Goal: Task Accomplishment & Management: Use online tool/utility

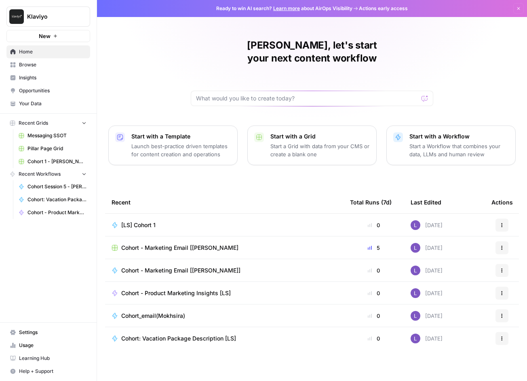
click at [49, 37] on span "New" at bounding box center [45, 36] width 12 height 8
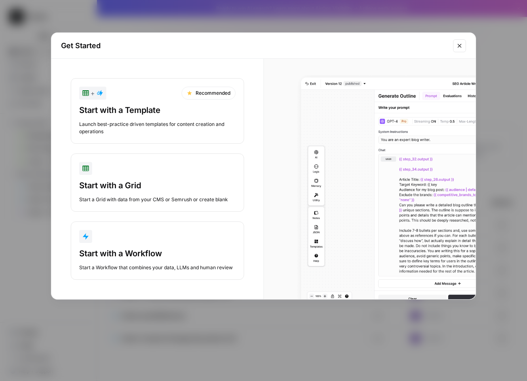
click at [169, 241] on div "button" at bounding box center [157, 236] width 157 height 13
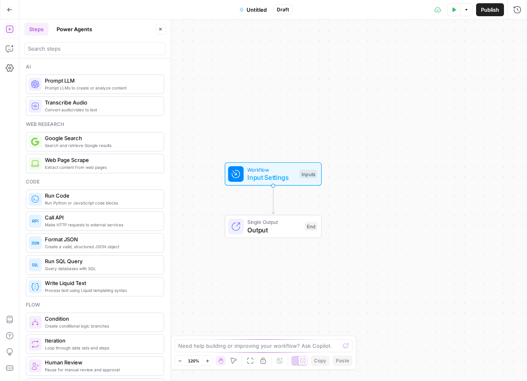
click at [248, 9] on span "Untitled" at bounding box center [257, 10] width 20 height 8
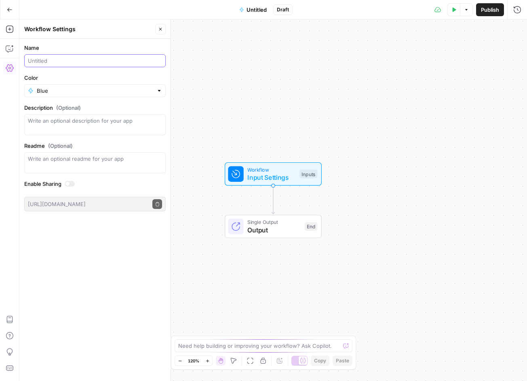
click at [72, 63] on input "Name" at bounding box center [95, 61] width 134 height 8
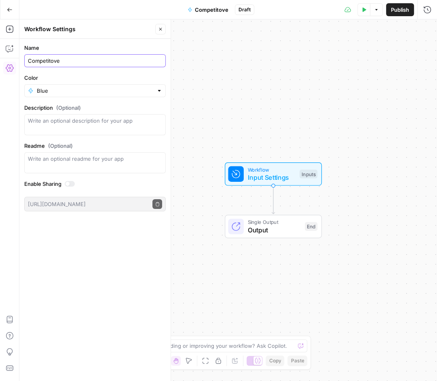
click at [66, 59] on input "Competitove" at bounding box center [95, 61] width 134 height 8
type input "L"
type input "[LS] Lifecycle Competitive Campaign"
click at [258, 178] on span "Input Settings" at bounding box center [272, 177] width 48 height 10
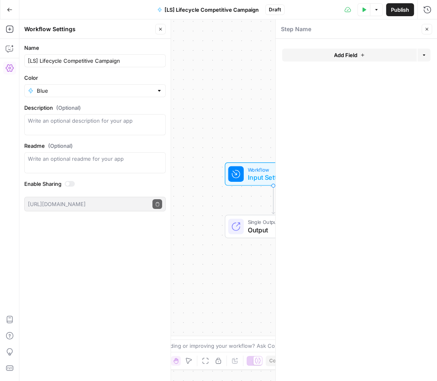
click at [318, 59] on button "Add Field" at bounding box center [349, 55] width 135 height 13
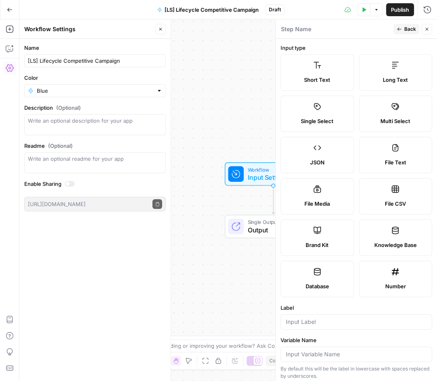
click at [318, 59] on label "Short Text" at bounding box center [318, 72] width 74 height 36
click at [293, 318] on input "Label" at bounding box center [356, 321] width 141 height 8
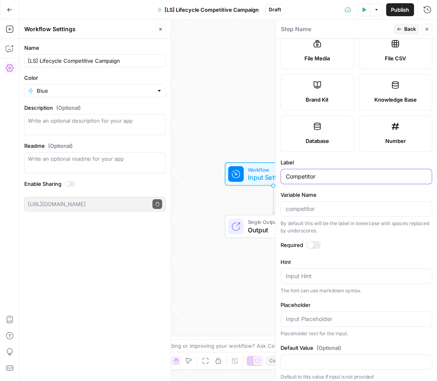
scroll to position [148, 0]
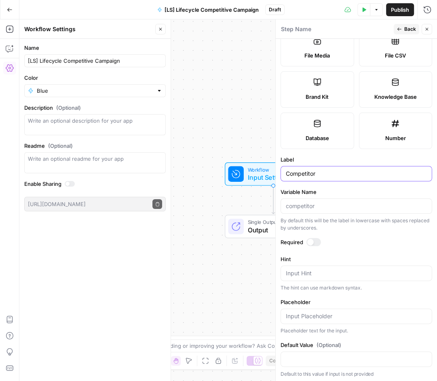
type input "Competitor"
click at [314, 241] on div at bounding box center [314, 242] width 15 height 8
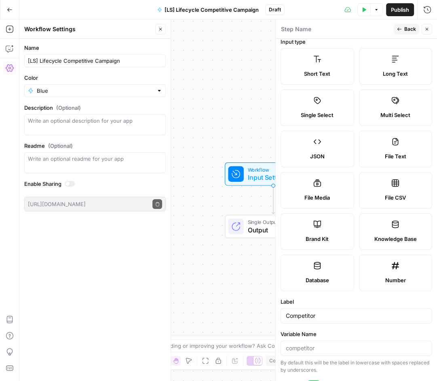
click at [313, 233] on label "Brand Kit" at bounding box center [318, 231] width 74 height 36
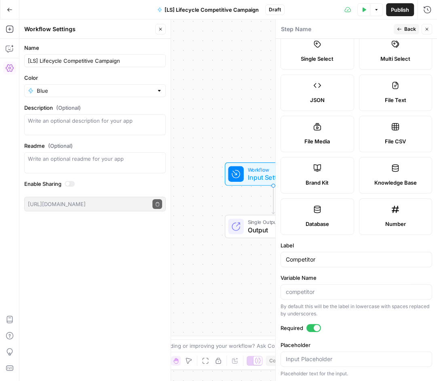
scroll to position [0, 0]
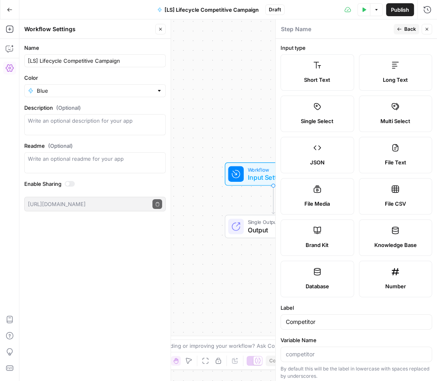
click at [401, 31] on icon "button" at bounding box center [399, 29] width 5 height 5
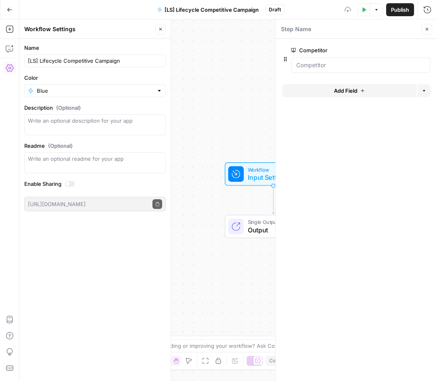
click at [349, 90] on span "Add Field" at bounding box center [345, 91] width 23 height 8
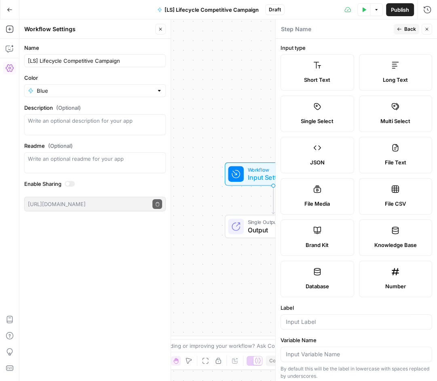
click at [319, 241] on span "Brand Kit" at bounding box center [317, 245] width 23 height 8
type input "Brand Kit"
type input "brand_kit"
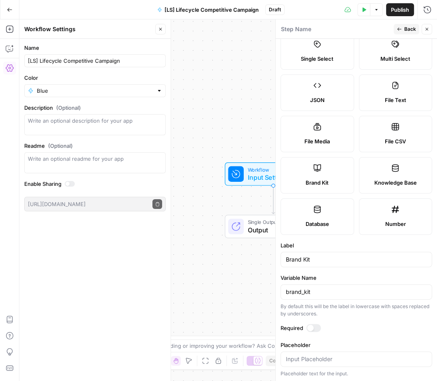
click at [310, 324] on div at bounding box center [310, 327] width 6 height 6
click at [401, 24] on button "Back" at bounding box center [406, 29] width 25 height 11
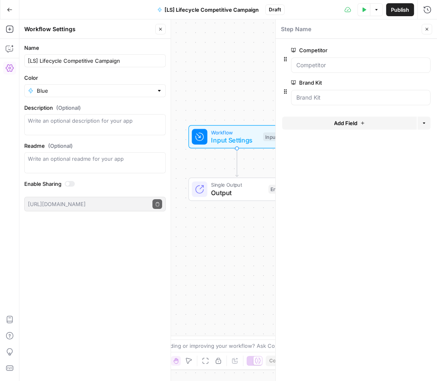
drag, startPoint x: 241, startPoint y: 133, endPoint x: 192, endPoint y: 84, distance: 70.1
click at [192, 84] on div "Workflow Input Settings Inputs Single Output Output End" at bounding box center [228, 199] width 418 height 361
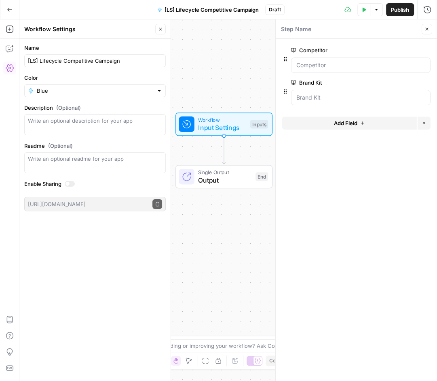
click at [428, 30] on icon "button" at bounding box center [426, 29] width 3 height 3
click at [157, 27] on button "Close" at bounding box center [160, 29] width 11 height 11
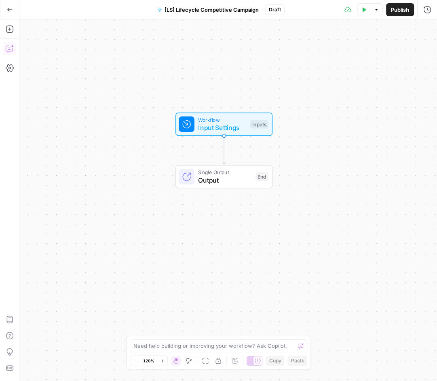
click at [8, 48] on icon "button" at bounding box center [10, 48] width 8 height 8
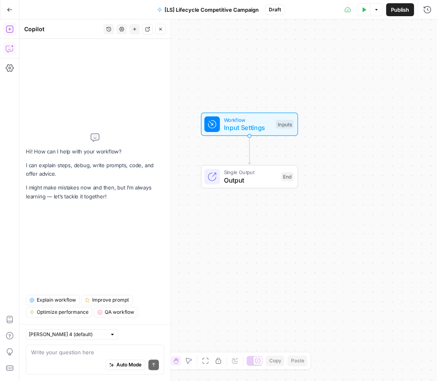
click at [9, 30] on icon "button" at bounding box center [10, 29] width 8 height 8
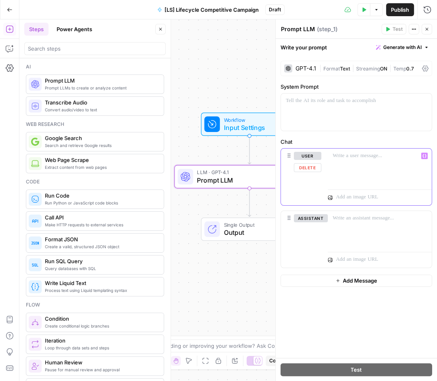
click at [358, 168] on div at bounding box center [380, 166] width 104 height 37
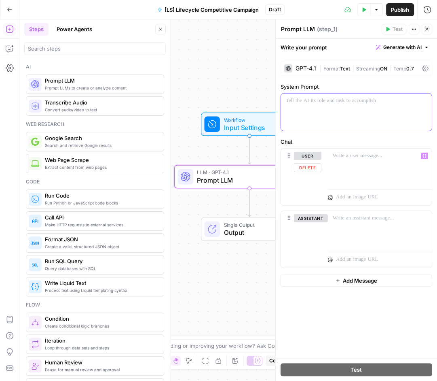
click at [346, 112] on div at bounding box center [356, 111] width 151 height 37
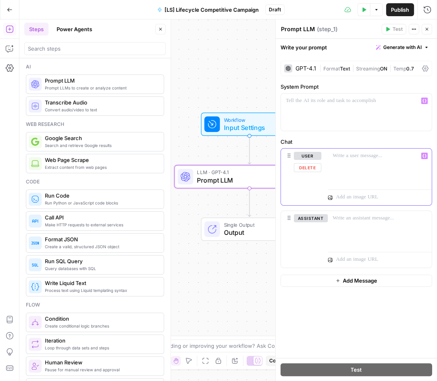
click at [369, 156] on p at bounding box center [380, 156] width 94 height 8
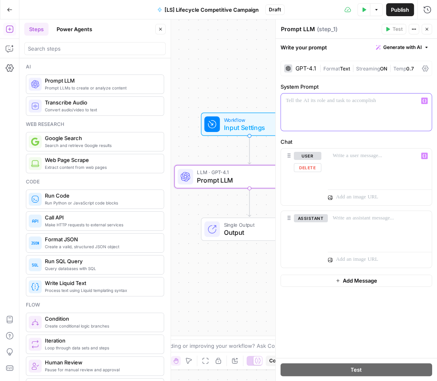
click at [361, 116] on div at bounding box center [356, 111] width 151 height 37
click at [424, 100] on icon "button" at bounding box center [425, 101] width 4 height 4
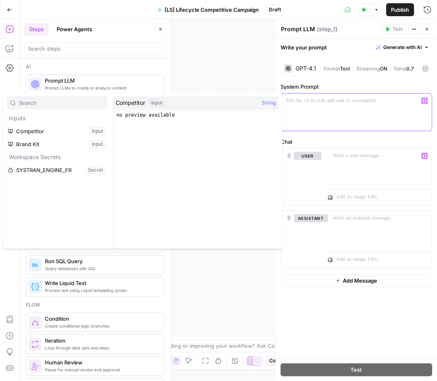
click at [312, 99] on p at bounding box center [356, 101] width 141 height 8
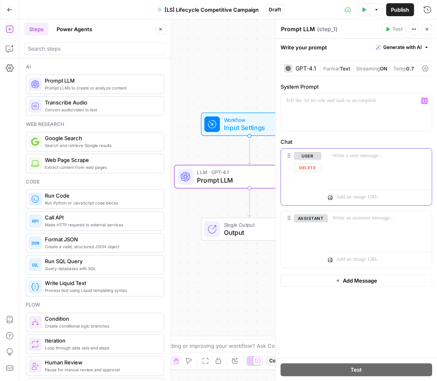
click at [353, 161] on div at bounding box center [380, 166] width 104 height 37
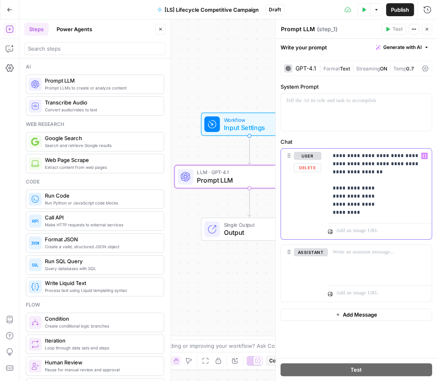
click at [358, 198] on p "**********" at bounding box center [380, 184] width 95 height 65
click at [358, 206] on p "**********" at bounding box center [380, 184] width 95 height 65
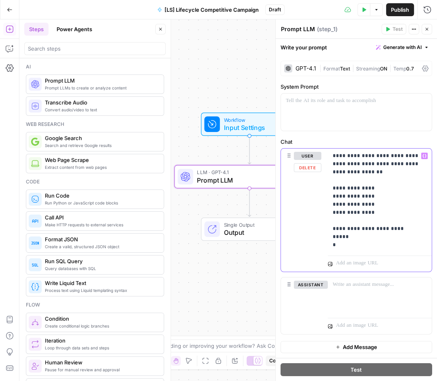
click at [351, 238] on p "**********" at bounding box center [380, 200] width 95 height 97
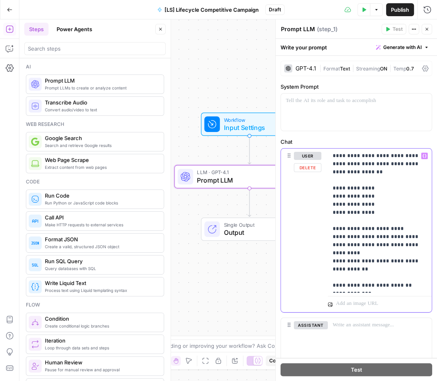
click at [369, 277] on p "**********" at bounding box center [380, 221] width 95 height 138
click at [370, 285] on p "**********" at bounding box center [380, 221] width 95 height 138
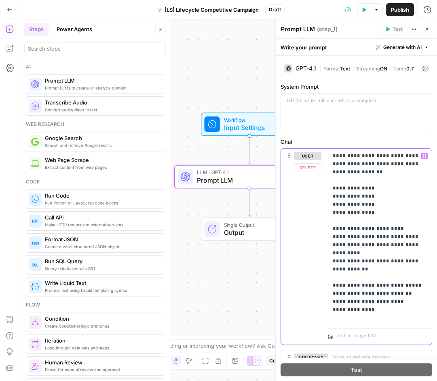
click at [360, 271] on p "**********" at bounding box center [380, 237] width 95 height 170
click at [374, 317] on p "**********" at bounding box center [380, 241] width 95 height 178
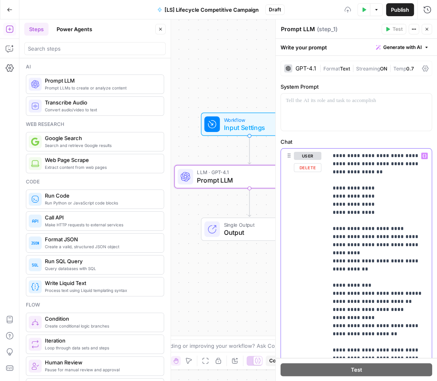
scroll to position [53, 0]
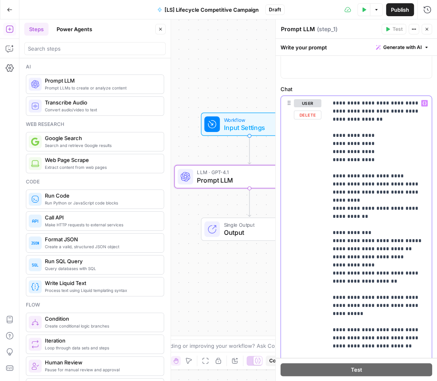
click at [359, 280] on p "**********" at bounding box center [380, 232] width 95 height 267
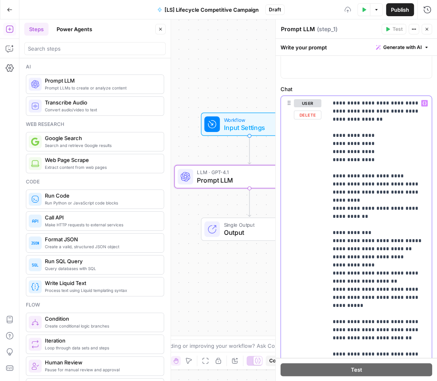
click at [370, 281] on p "**********" at bounding box center [380, 228] width 95 height 259
click at [347, 299] on p "**********" at bounding box center [380, 228] width 95 height 259
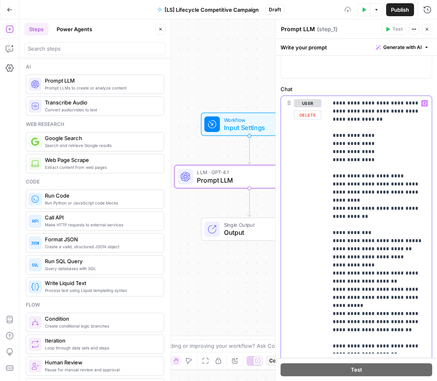
click at [337, 322] on p "**********" at bounding box center [380, 224] width 95 height 251
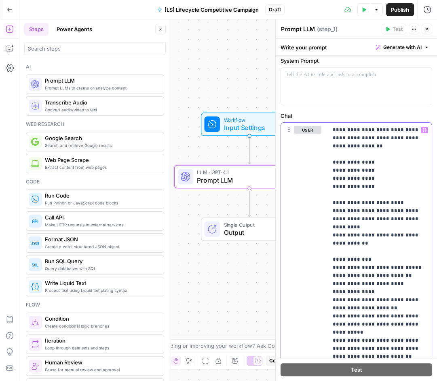
scroll to position [0, 0]
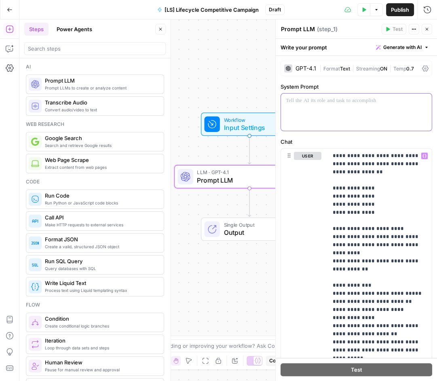
click at [365, 105] on div at bounding box center [356, 111] width 151 height 37
click at [362, 12] on icon "button" at bounding box center [364, 9] width 5 height 5
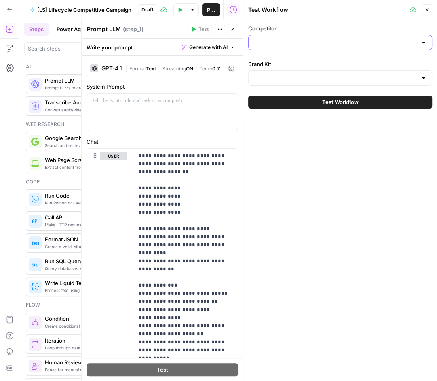
click at [307, 43] on input "Competitor" at bounding box center [336, 42] width 164 height 8
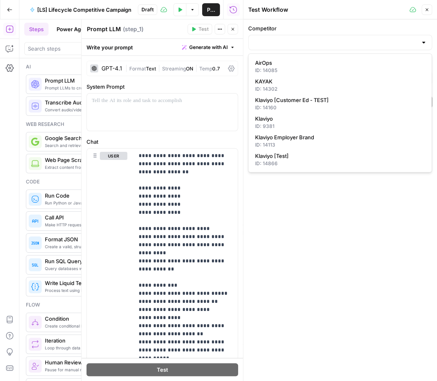
click at [328, 28] on label "Competitor" at bounding box center [340, 28] width 184 height 8
click at [328, 38] on input "Competitor" at bounding box center [336, 42] width 164 height 8
click at [303, 200] on div "Competitor Brand Kit Test Workflow" at bounding box center [340, 199] width 194 height 361
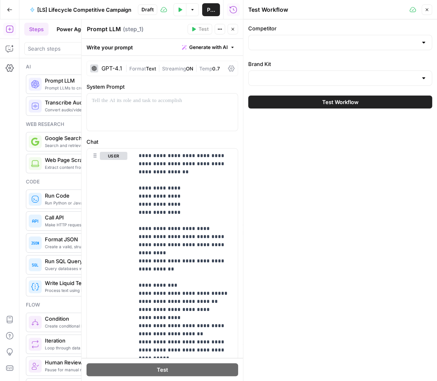
click at [296, 70] on div at bounding box center [340, 77] width 184 height 15
click at [332, 66] on label "Brand Kit" at bounding box center [340, 64] width 184 height 8
click at [332, 74] on input "Brand Kit" at bounding box center [336, 78] width 164 height 8
click at [427, 10] on icon "button" at bounding box center [427, 9] width 3 height 3
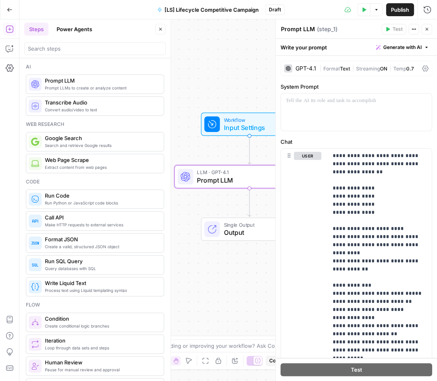
click at [236, 122] on span "Workflow" at bounding box center [248, 120] width 48 height 8
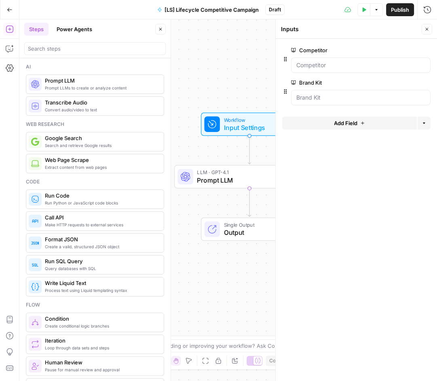
click at [423, 48] on icon "button" at bounding box center [425, 50] width 4 height 4
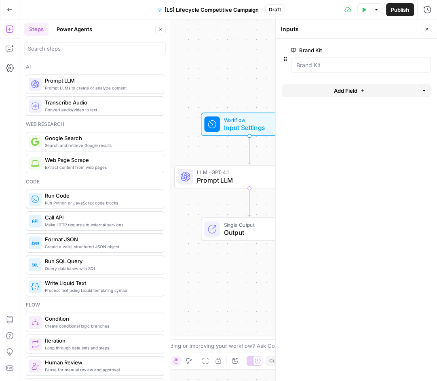
click at [347, 92] on span "Add Field" at bounding box center [345, 91] width 23 height 8
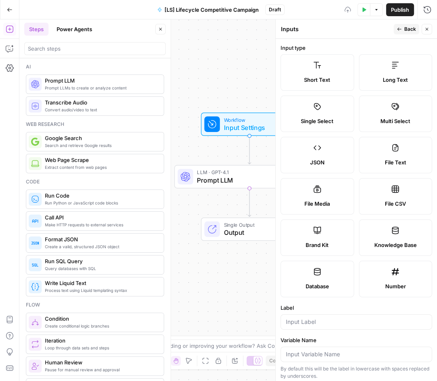
click at [325, 77] on span "Short Text" at bounding box center [317, 80] width 26 height 8
click at [314, 326] on div at bounding box center [357, 321] width 152 height 15
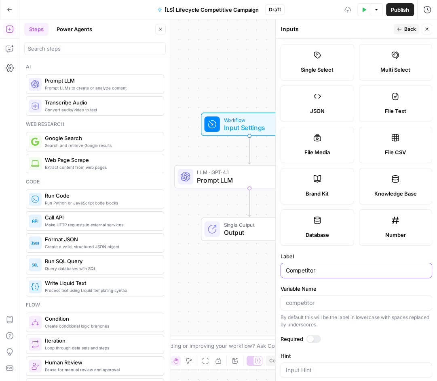
type input "Competitor"
click at [311, 335] on div at bounding box center [310, 338] width 6 height 6
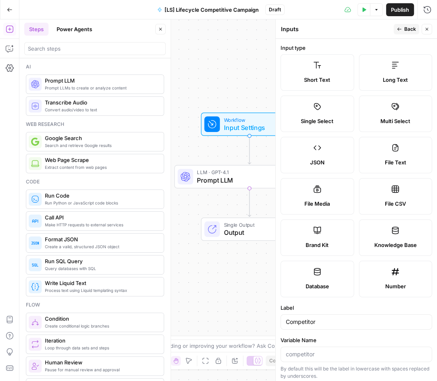
click at [406, 28] on span "Back" at bounding box center [410, 28] width 12 height 7
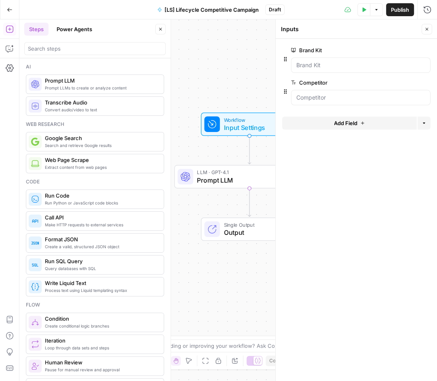
click at [363, 11] on icon "button" at bounding box center [364, 9] width 5 height 5
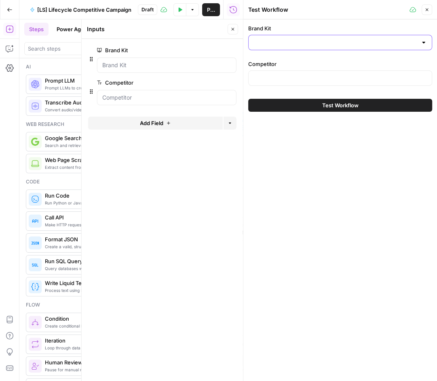
click at [283, 44] on input "Brand Kit" at bounding box center [336, 42] width 164 height 8
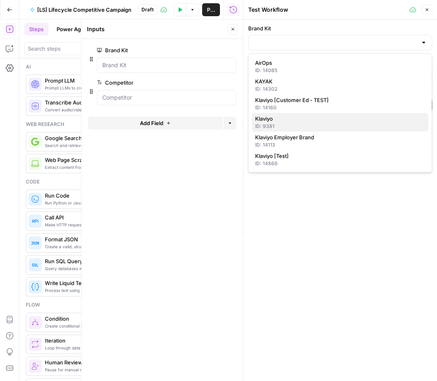
click at [280, 121] on span "Klaviyo" at bounding box center [338, 118] width 167 height 8
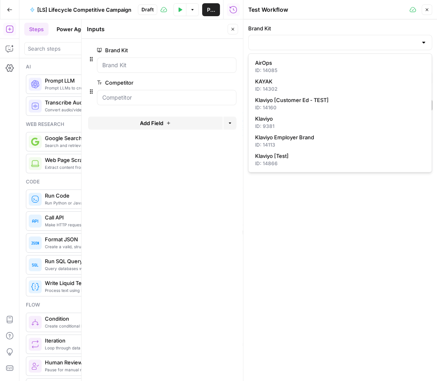
type input "Klaviyo"
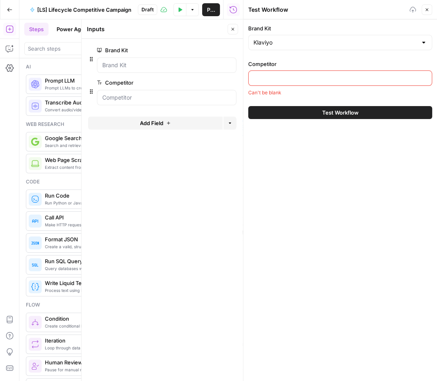
click at [285, 76] on input "Competitor" at bounding box center [341, 78] width 174 height 8
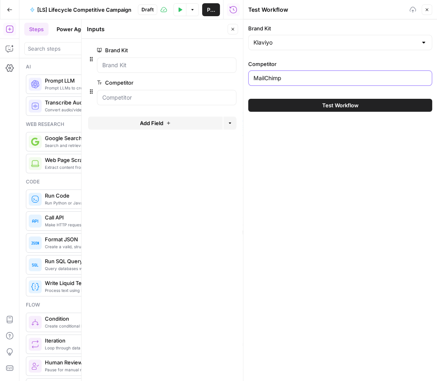
type input "MailChimp"
click at [294, 102] on button "Test Workflow" at bounding box center [340, 105] width 184 height 13
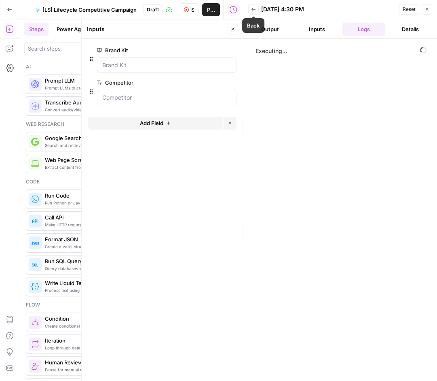
click at [273, 28] on button "Output" at bounding box center [270, 29] width 44 height 13
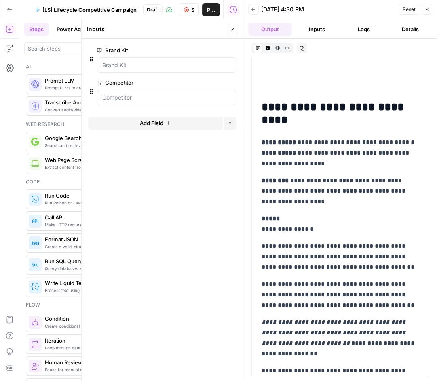
scroll to position [104, 0]
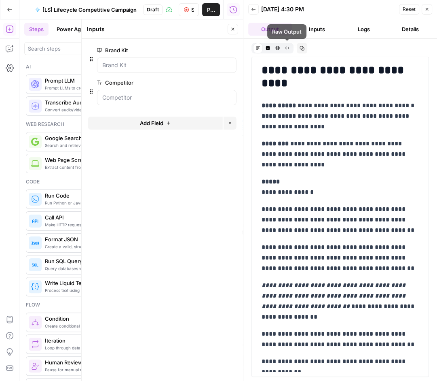
click at [254, 11] on icon "button" at bounding box center [253, 9] width 5 height 5
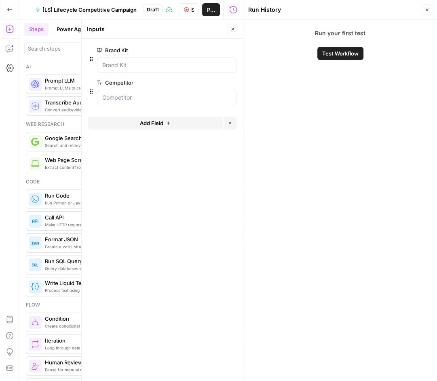
click at [234, 28] on icon "button" at bounding box center [233, 29] width 5 height 5
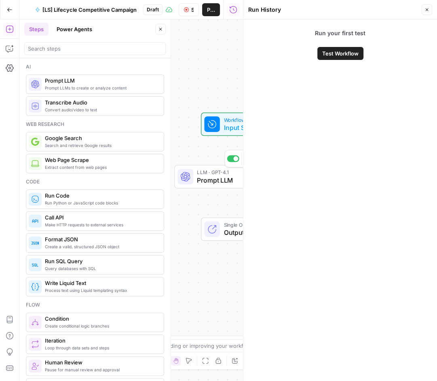
click at [211, 150] on div "Workflow Input Settings Inputs LLM · GPT-4.1 Prompt LLM Step 1 Copy step Delete…" at bounding box center [131, 199] width 224 height 361
click at [430, 4] on button "Close" at bounding box center [427, 9] width 11 height 11
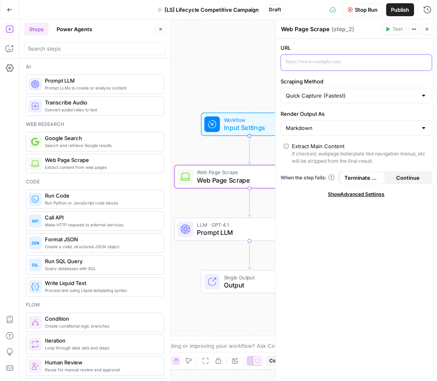
click at [334, 58] on p at bounding box center [350, 62] width 128 height 8
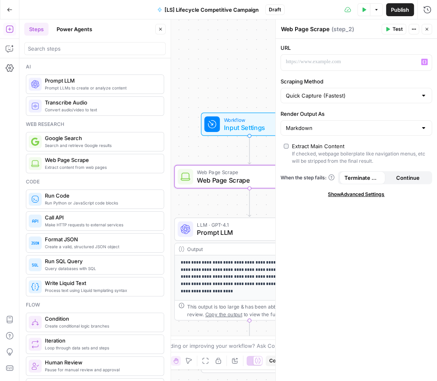
click at [209, 159] on div "**********" at bounding box center [228, 199] width 418 height 361
click at [235, 131] on span "Input Settings" at bounding box center [248, 128] width 48 height 10
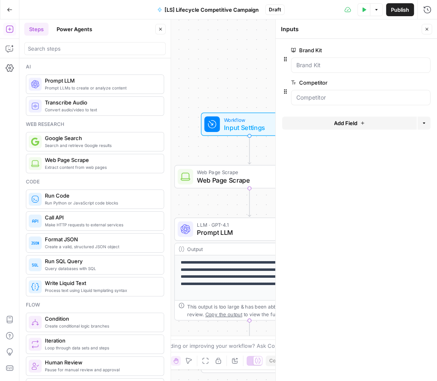
click at [340, 121] on span "Add Field" at bounding box center [345, 123] width 23 height 8
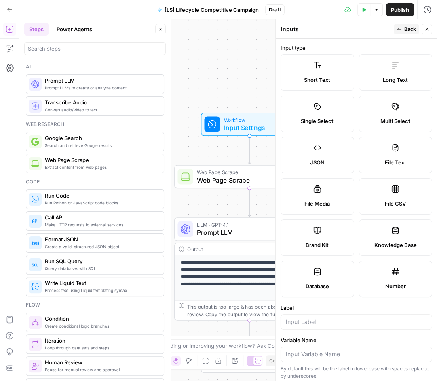
click at [328, 78] on span "Short Text" at bounding box center [317, 80] width 26 height 8
click at [307, 325] on div at bounding box center [357, 321] width 152 height 15
type input "c"
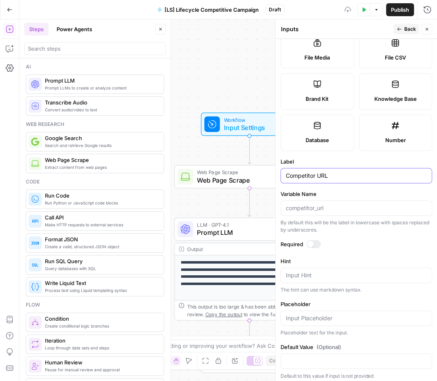
scroll to position [148, 0]
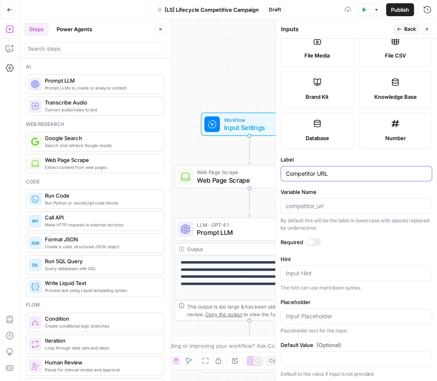
type input "Competitor URL"
click at [311, 239] on div at bounding box center [310, 242] width 6 height 6
click at [406, 28] on span "Back" at bounding box center [410, 28] width 12 height 7
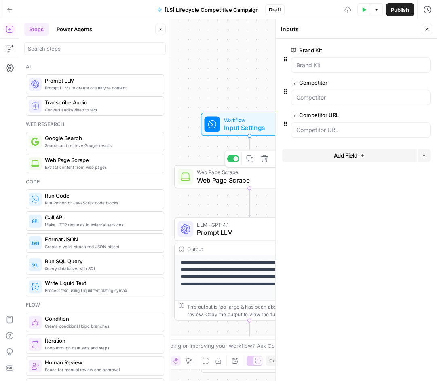
click at [227, 180] on span "Web Page Scrape" at bounding box center [247, 180] width 101 height 10
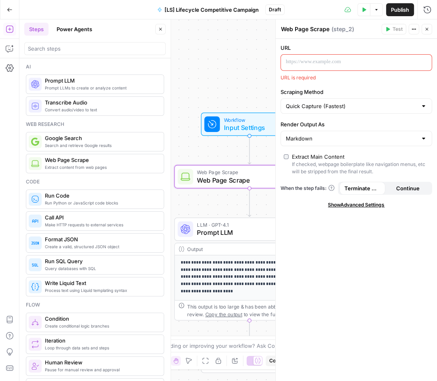
click at [344, 62] on p at bounding box center [350, 62] width 128 height 8
click at [253, 125] on span "Input Settings" at bounding box center [248, 128] width 48 height 10
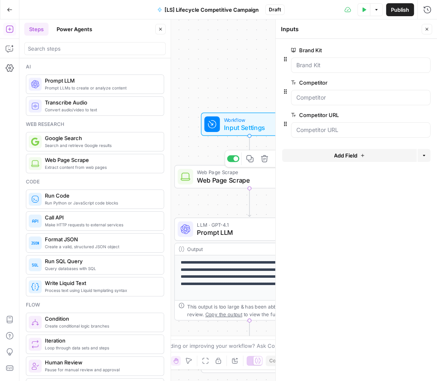
click at [235, 176] on span "Web Page Scrape" at bounding box center [247, 180] width 101 height 10
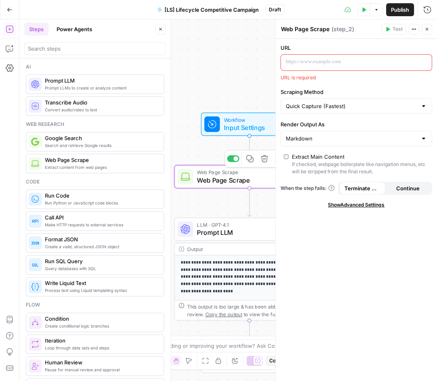
click at [229, 226] on span "LLM · GPT-4.1" at bounding box center [248, 225] width 102 height 8
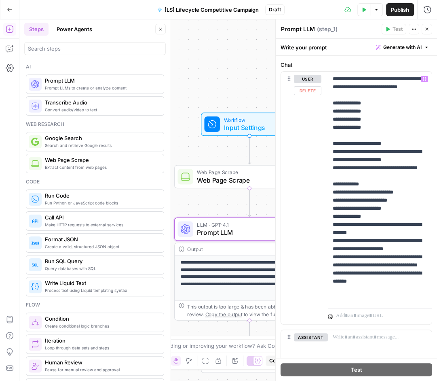
scroll to position [124, 0]
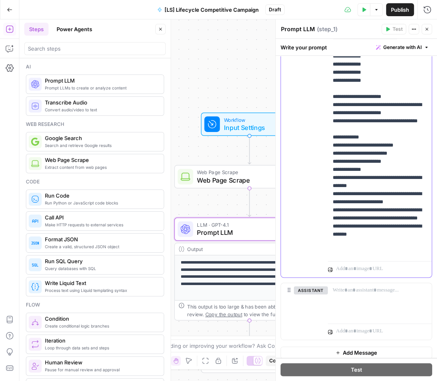
click at [368, 247] on p "**********" at bounding box center [380, 141] width 95 height 226
click at [334, 154] on p "**********" at bounding box center [380, 141] width 95 height 226
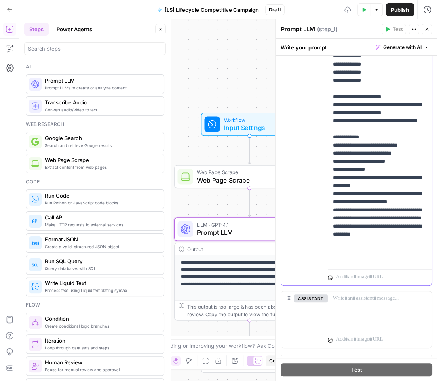
click at [377, 144] on p "**********" at bounding box center [380, 145] width 95 height 235
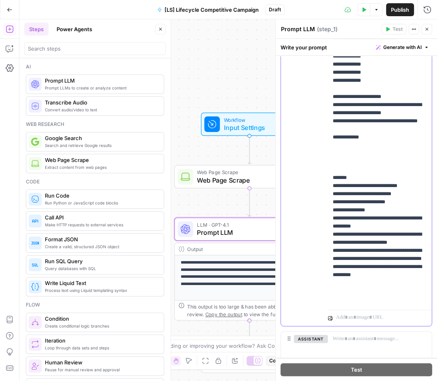
click at [359, 151] on p "**********" at bounding box center [380, 165] width 95 height 275
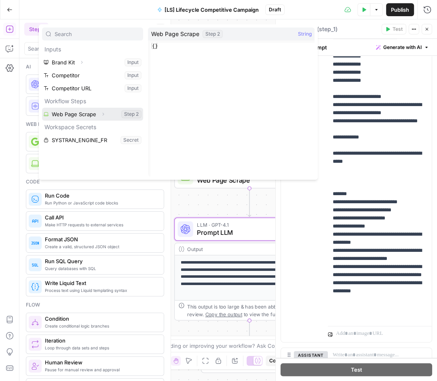
click at [91, 115] on button "Select variable Web Page Scrape" at bounding box center [92, 114] width 101 height 13
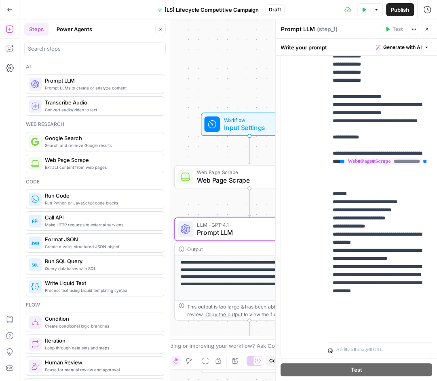
click at [236, 180] on span "Web Page Scrape" at bounding box center [247, 180] width 101 height 10
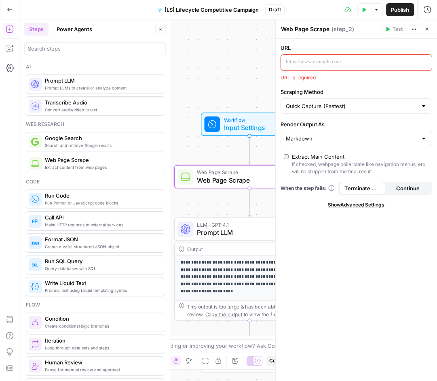
click at [323, 60] on p at bounding box center [350, 62] width 128 height 8
click at [218, 231] on span "Prompt LLM" at bounding box center [248, 232] width 102 height 10
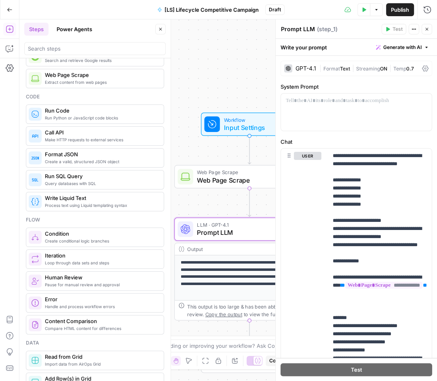
scroll to position [0, 0]
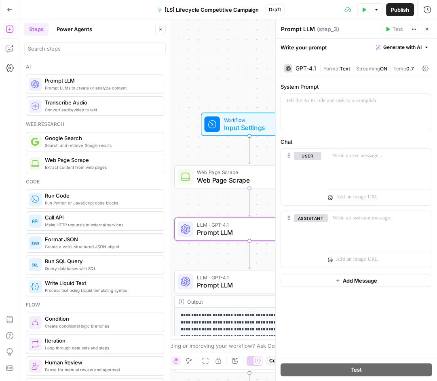
click at [308, 31] on textarea "Prompt LLM" at bounding box center [298, 29] width 34 height 8
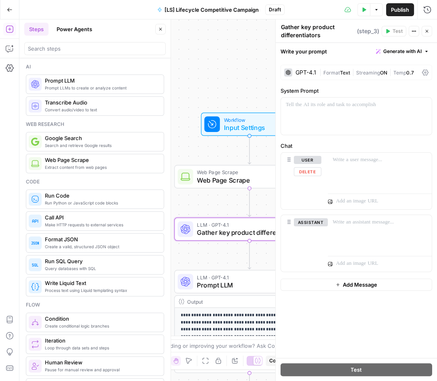
type textarea "Gather key product differentiators"
click at [343, 169] on div at bounding box center [380, 170] width 104 height 37
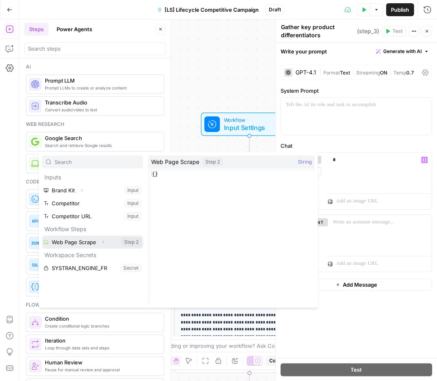
click at [76, 239] on button "Select variable Web Page Scrape" at bounding box center [92, 241] width 101 height 13
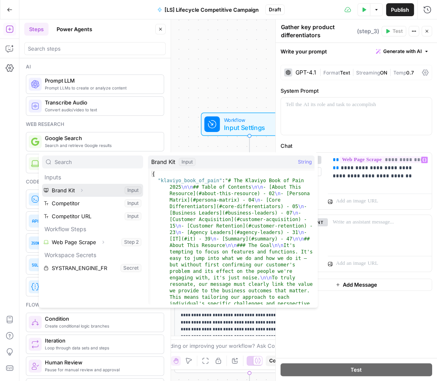
click at [80, 190] on icon "button" at bounding box center [81, 190] width 5 height 5
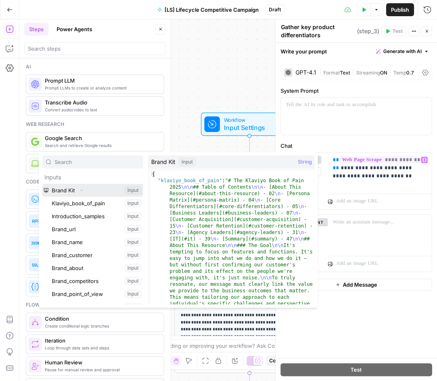
click at [89, 189] on button "Select variable Brand Kit" at bounding box center [92, 190] width 101 height 13
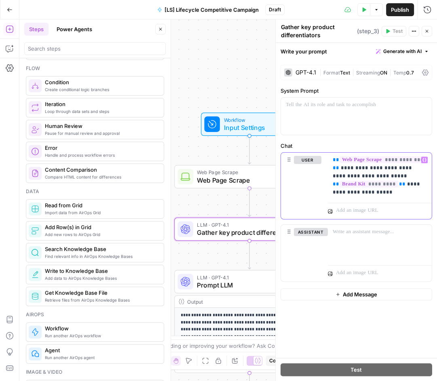
scroll to position [315, 0]
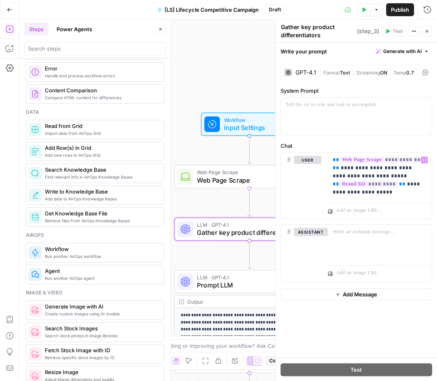
click at [229, 125] on span "Input Settings" at bounding box center [248, 128] width 48 height 10
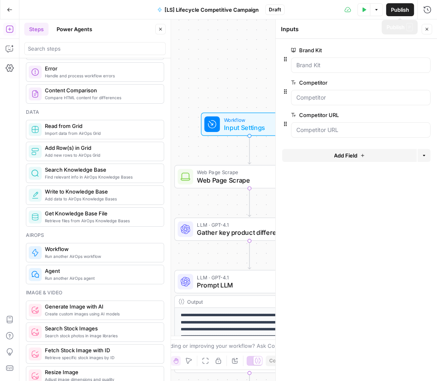
click at [366, 11] on icon "button" at bounding box center [364, 9] width 5 height 5
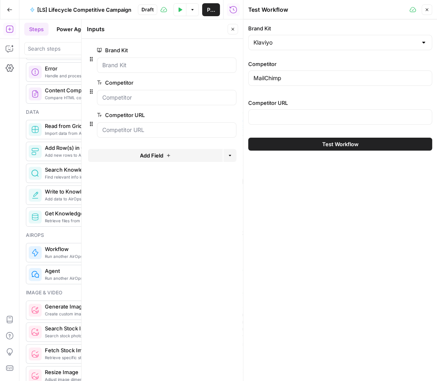
click at [282, 111] on div at bounding box center [340, 116] width 184 height 15
paste input "[URL][DOMAIN_NAME]"
type input "[URL][DOMAIN_NAME]"
click at [298, 140] on button "Test Workflow" at bounding box center [340, 144] width 184 height 13
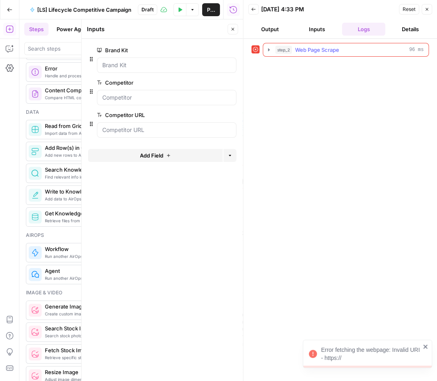
click at [269, 49] on icon "button" at bounding box center [269, 49] width 2 height 3
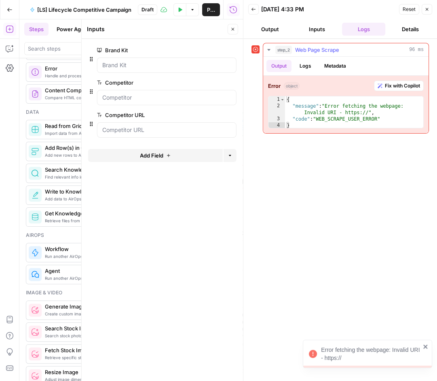
click at [389, 84] on span "Fix with Copilot" at bounding box center [402, 85] width 35 height 7
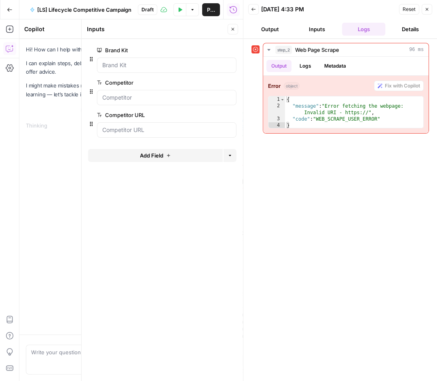
click at [235, 31] on icon "button" at bounding box center [233, 29] width 5 height 5
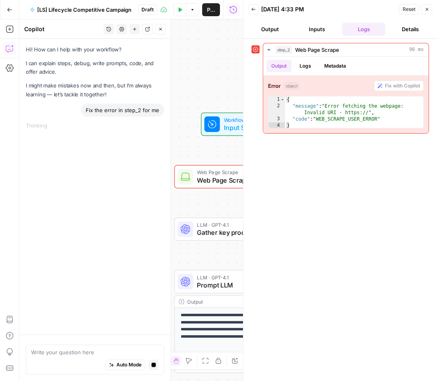
click at [207, 175] on span "Web Page Scrape" at bounding box center [247, 180] width 101 height 10
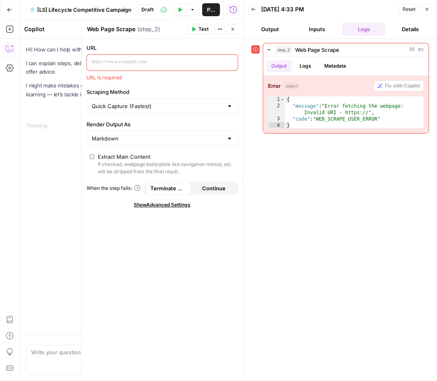
click at [142, 58] on p at bounding box center [156, 62] width 128 height 8
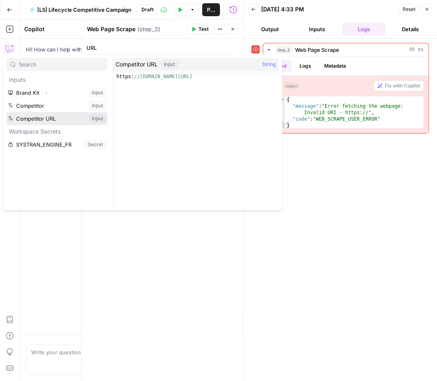
click at [45, 118] on button "Select variable Competitor URL" at bounding box center [56, 118] width 101 height 13
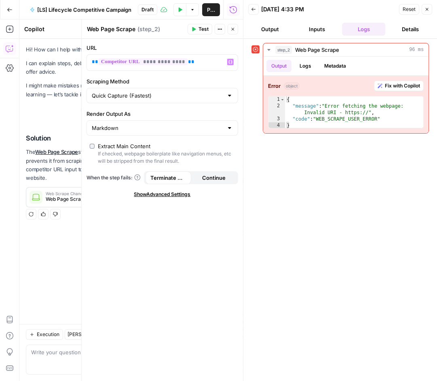
click at [199, 29] on span "Test" at bounding box center [204, 28] width 10 height 7
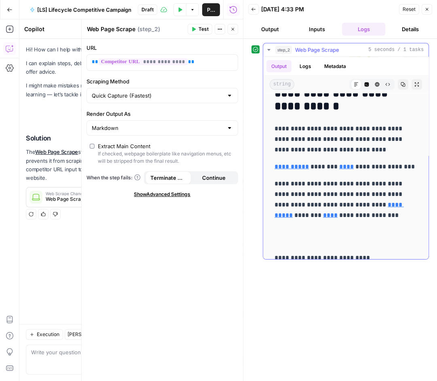
scroll to position [1388, 0]
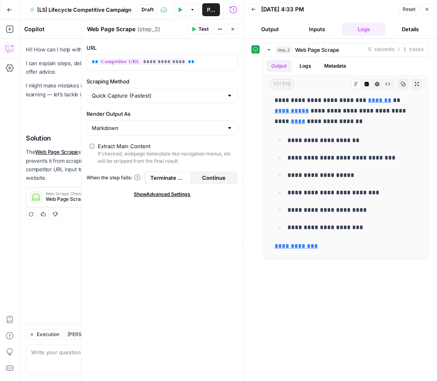
click at [256, 10] on button "Back" at bounding box center [253, 9] width 11 height 11
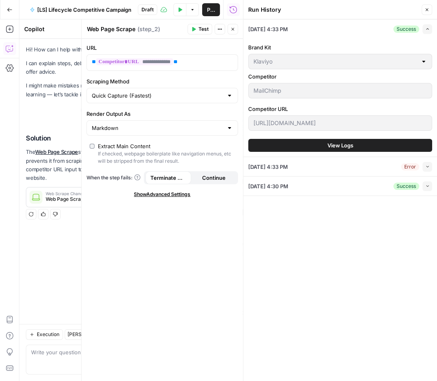
click at [234, 26] on button "Close" at bounding box center [233, 29] width 11 height 11
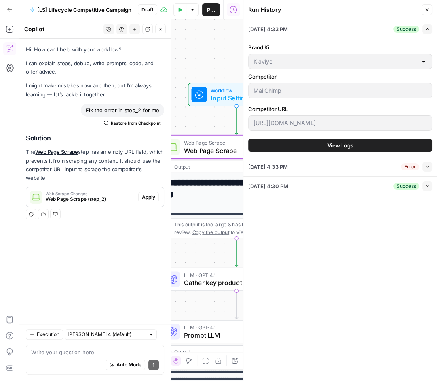
click at [218, 278] on span "Gather key product differentiators" at bounding box center [234, 282] width 101 height 10
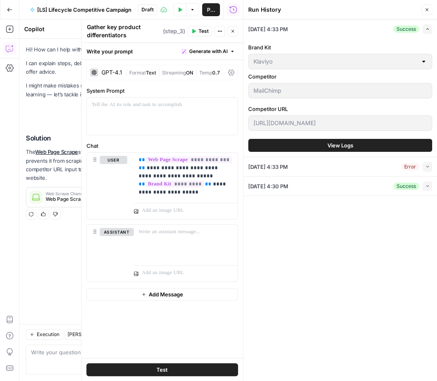
click at [357, 170] on div "[DATE] 4:33 PM Error Collapse" at bounding box center [340, 166] width 184 height 19
click at [430, 167] on button "Collapse" at bounding box center [428, 167] width 10 height 10
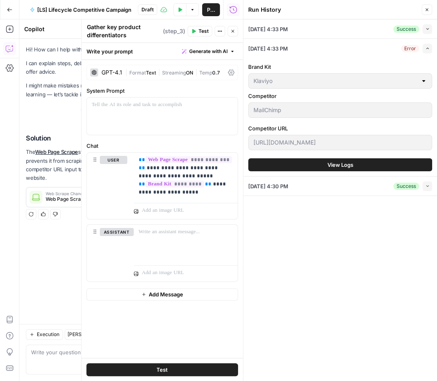
click at [430, 50] on icon "button" at bounding box center [427, 48] width 4 height 4
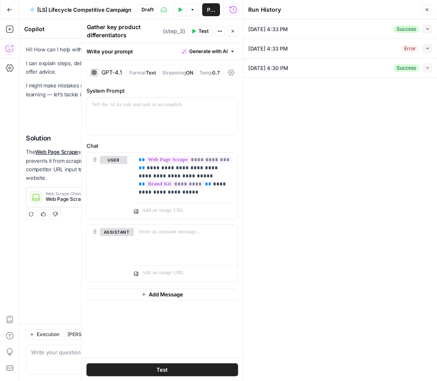
click at [231, 30] on icon "button" at bounding box center [233, 31] width 5 height 5
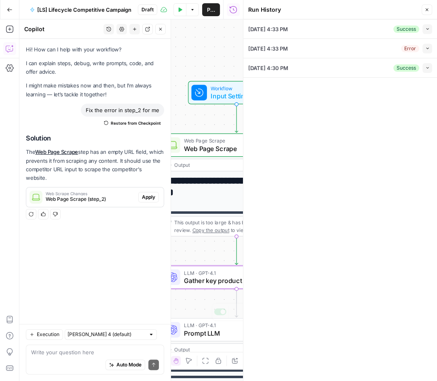
click at [206, 306] on div "**********" at bounding box center [131, 199] width 224 height 361
click at [427, 10] on icon "button" at bounding box center [427, 9] width 5 height 5
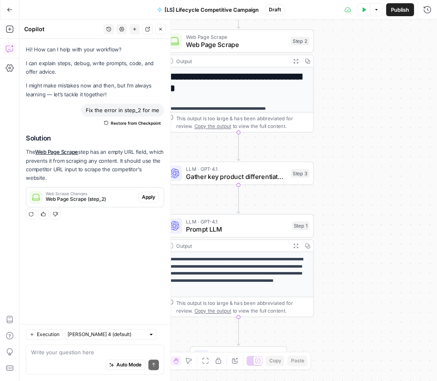
click at [234, 252] on div "**********" at bounding box center [239, 359] width 150 height 214
click at [233, 246] on div "Output" at bounding box center [231, 245] width 111 height 8
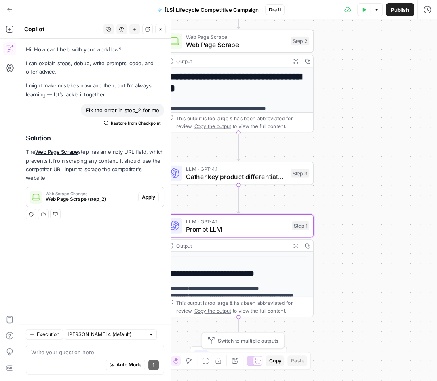
click at [221, 351] on span "Single Output" at bounding box center [239, 353] width 53 height 8
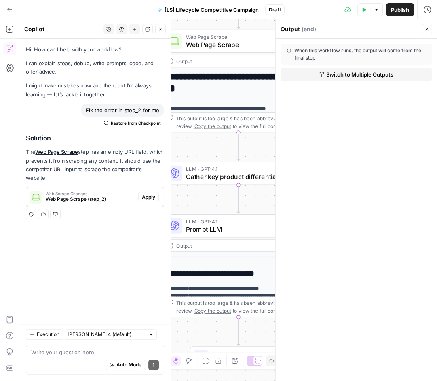
click at [366, 12] on button "Test Data" at bounding box center [364, 9] width 13 height 13
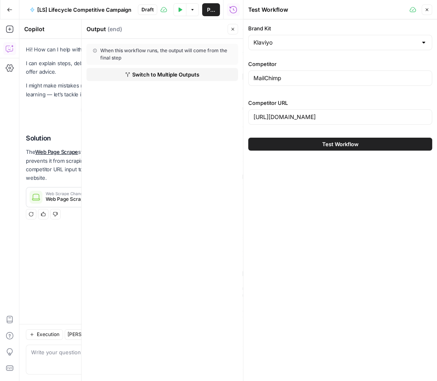
click at [325, 140] on span "Test Workflow" at bounding box center [340, 144] width 36 height 8
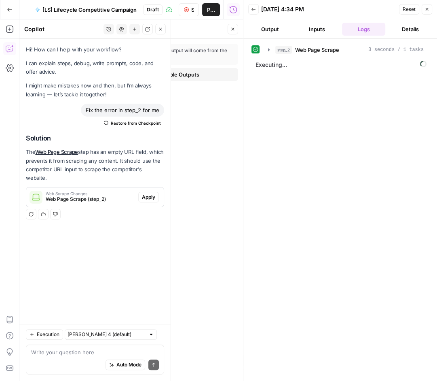
click at [149, 196] on span "Apply" at bounding box center [148, 196] width 13 height 7
type textarea "Web Page Scrape"
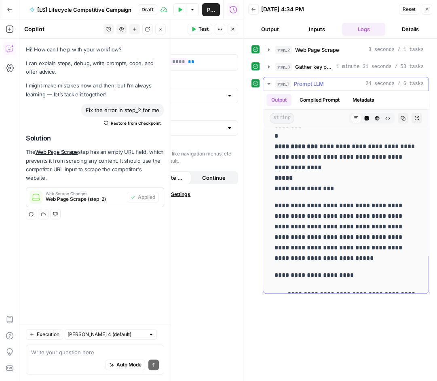
scroll to position [147, 0]
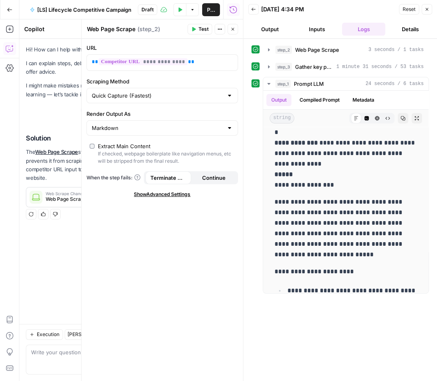
click at [273, 32] on button "Output" at bounding box center [270, 29] width 44 height 13
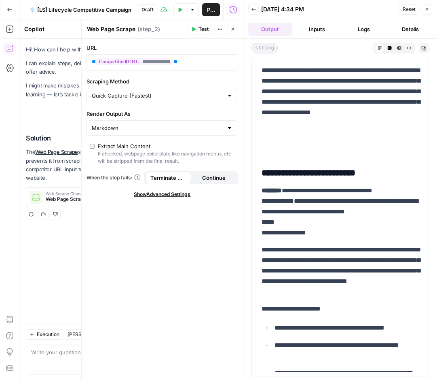
click at [255, 12] on button "Back" at bounding box center [253, 9] width 11 height 11
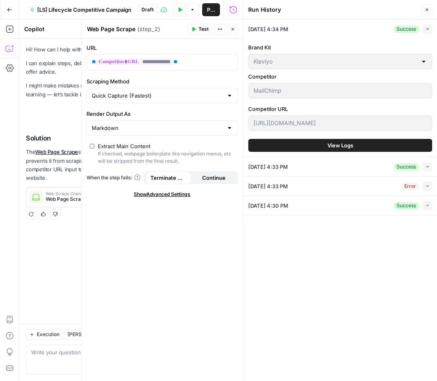
click at [233, 30] on icon "button" at bounding box center [233, 29] width 5 height 5
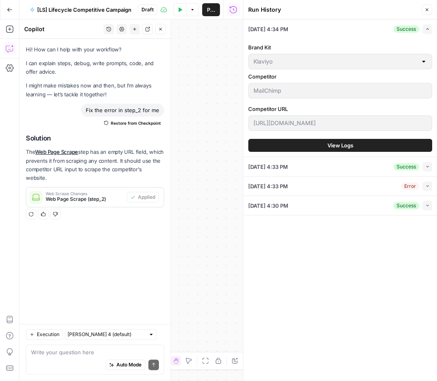
click at [159, 25] on button "Close" at bounding box center [160, 29] width 11 height 11
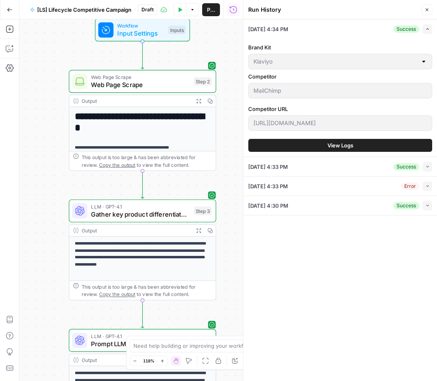
drag, startPoint x: 87, startPoint y: 296, endPoint x: 196, endPoint y: 176, distance: 162.1
click at [196, 176] on div "**********" at bounding box center [131, 199] width 224 height 361
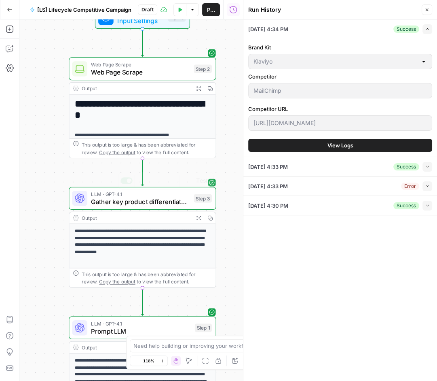
click at [136, 336] on div "Need help building or improving your workflow? Ask Copilot. Zoom Out 118% Zoom …" at bounding box center [218, 352] width 185 height 34
click at [134, 330] on span "Prompt LLM" at bounding box center [141, 331] width 100 height 10
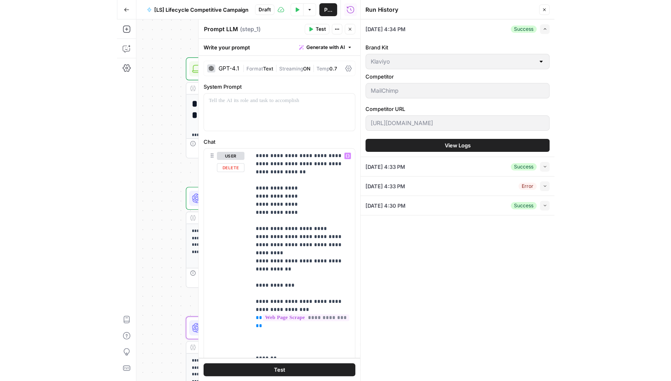
scroll to position [29, 0]
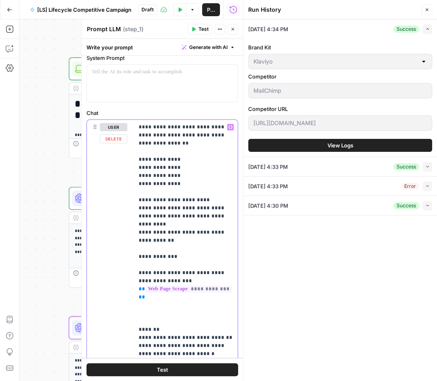
click at [178, 229] on p "**********" at bounding box center [186, 280] width 95 height 315
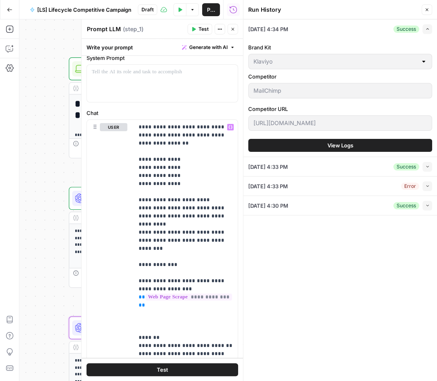
click at [237, 28] on button "Close" at bounding box center [233, 29] width 11 height 11
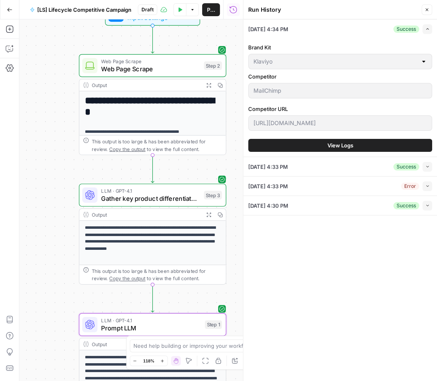
drag, startPoint x: 89, startPoint y: 175, endPoint x: 99, endPoint y: 172, distance: 10.6
click at [99, 172] on div "**********" at bounding box center [131, 199] width 224 height 361
click at [9, 47] on icon "button" at bounding box center [10, 48] width 8 height 8
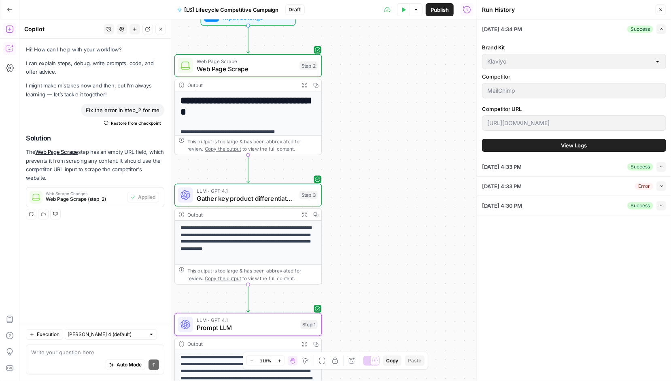
click at [6, 27] on icon "button" at bounding box center [10, 29] width 8 height 8
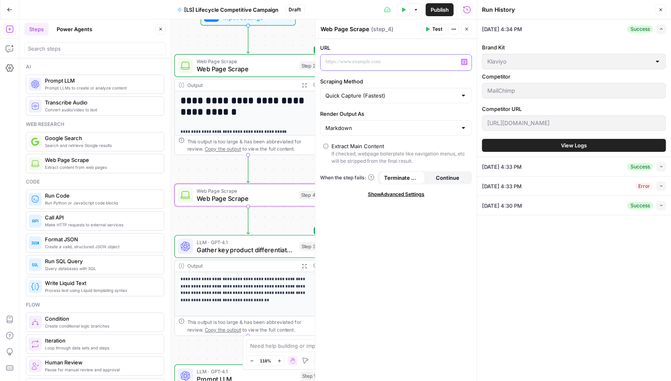
click at [366, 63] on p at bounding box center [389, 62] width 128 height 8
click at [251, 243] on span "LLM · GPT-4.1" at bounding box center [246, 242] width 99 height 8
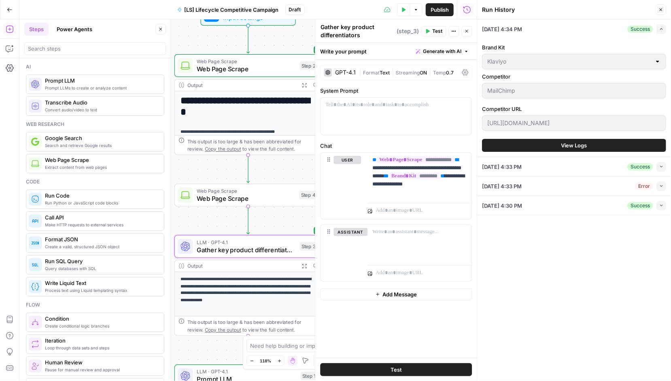
click at [246, 66] on span "Web Page Scrape" at bounding box center [246, 69] width 99 height 10
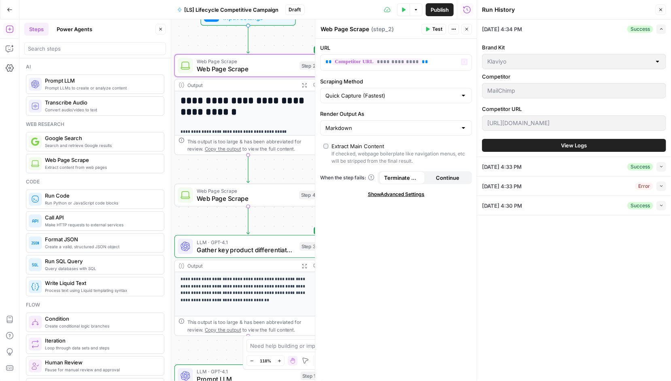
click at [363, 29] on textarea "Web Page Scrape" at bounding box center [344, 29] width 49 height 8
click at [366, 29] on textarea "Web Page Scrape" at bounding box center [344, 29] width 49 height 8
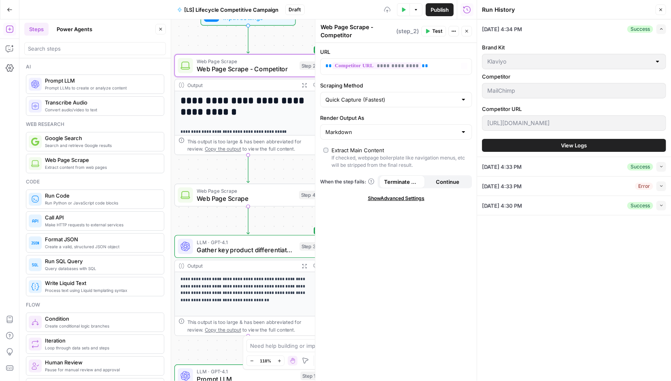
type textarea "Web Page Scrape - Competitor"
click at [258, 201] on span "Web Page Scrape" at bounding box center [246, 198] width 98 height 10
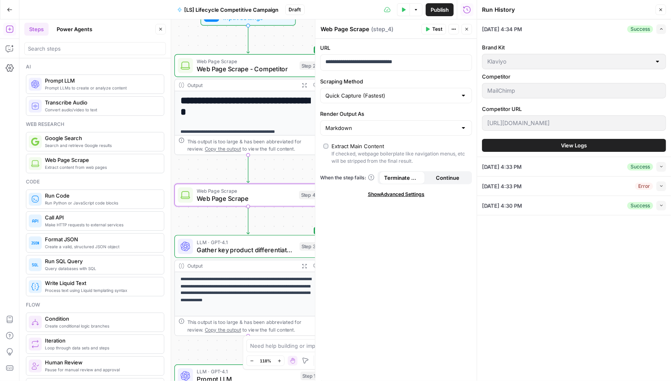
click at [370, 28] on div "Web Page Scrape Web Page Scrape" at bounding box center [344, 29] width 53 height 10
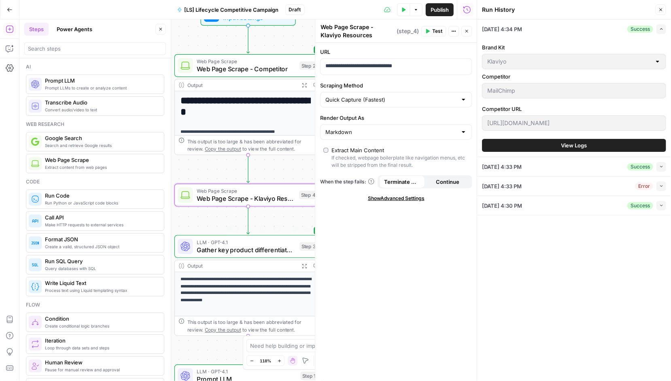
type textarea "Web Page Scrape - Klaviyo Resources"
click at [232, 251] on span "Gather key product differentiators" at bounding box center [246, 250] width 99 height 10
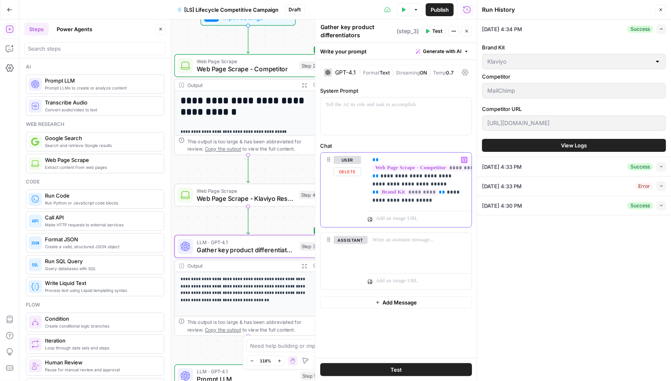
click at [436, 181] on p "**********" at bounding box center [419, 180] width 95 height 49
click at [434, 201] on p "**********" at bounding box center [419, 180] width 95 height 49
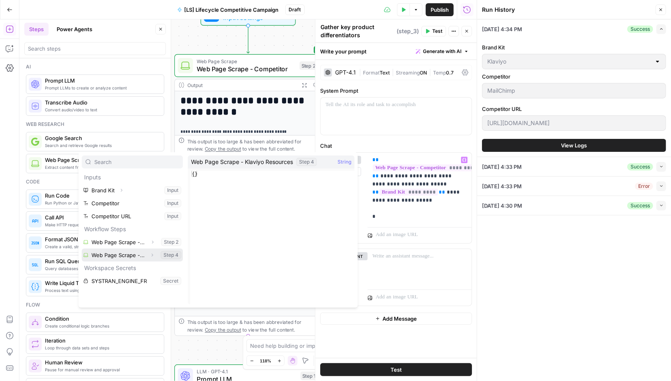
click at [125, 253] on button "Select variable Web Page Scrape - Klaviyo Resources" at bounding box center [132, 254] width 101 height 13
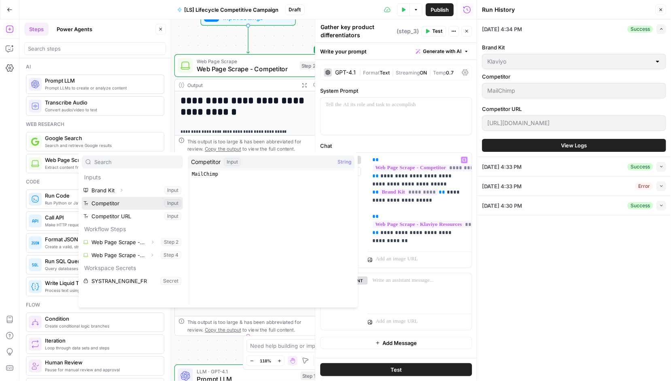
click at [111, 204] on button "Select variable Competitor" at bounding box center [132, 203] width 101 height 13
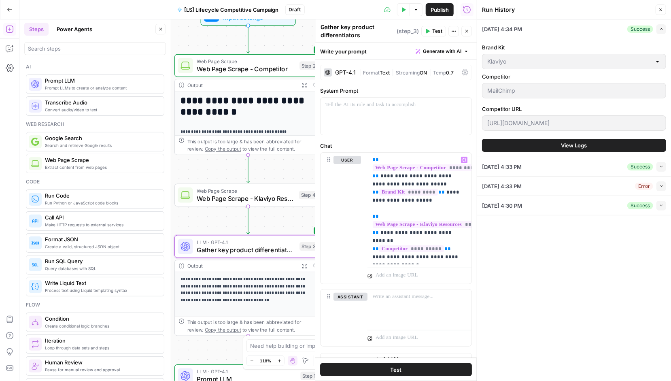
click at [406, 12] on button "Test Data" at bounding box center [403, 9] width 13 height 13
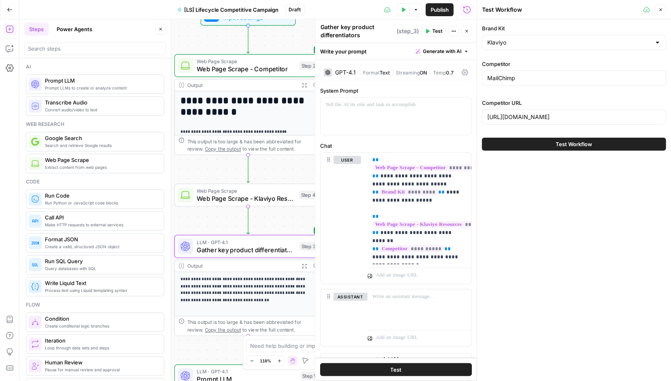
click at [465, 29] on icon "button" at bounding box center [466, 31] width 5 height 5
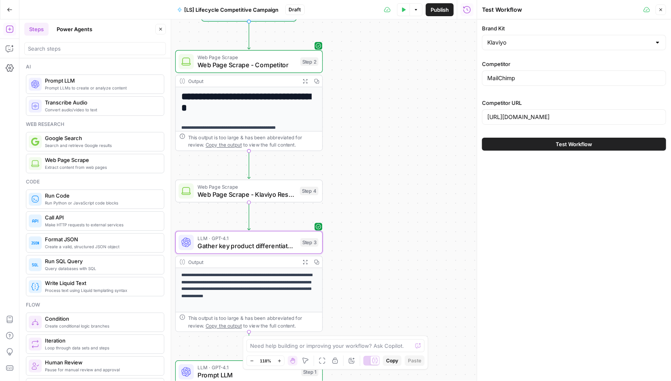
drag, startPoint x: 269, startPoint y: 290, endPoint x: 292, endPoint y: 114, distance: 177.5
click at [292, 114] on div "**********" at bounding box center [443, 211] width 537 height 425
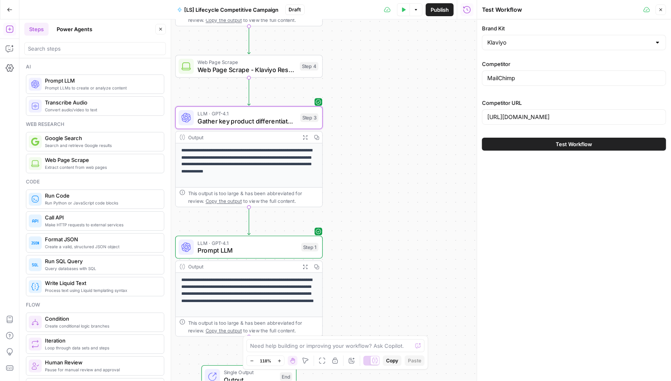
drag, startPoint x: 352, startPoint y: 207, endPoint x: 352, endPoint y: 54, distance: 153.3
click at [352, 54] on div "**********" at bounding box center [247, 199] width 457 height 361
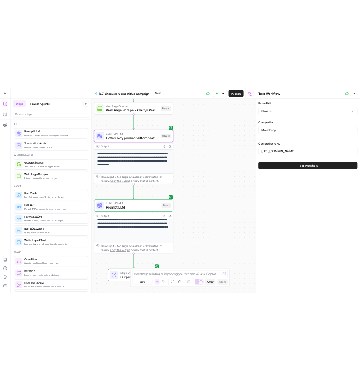
scroll to position [25, 0]
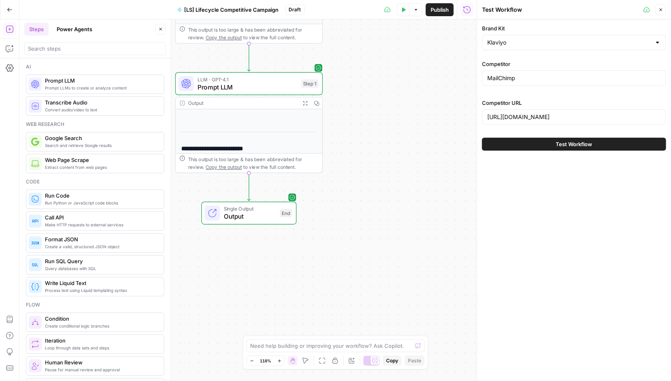
drag, startPoint x: 357, startPoint y: 275, endPoint x: 357, endPoint y: 132, distance: 142.8
click at [357, 132] on div "**********" at bounding box center [247, 199] width 457 height 361
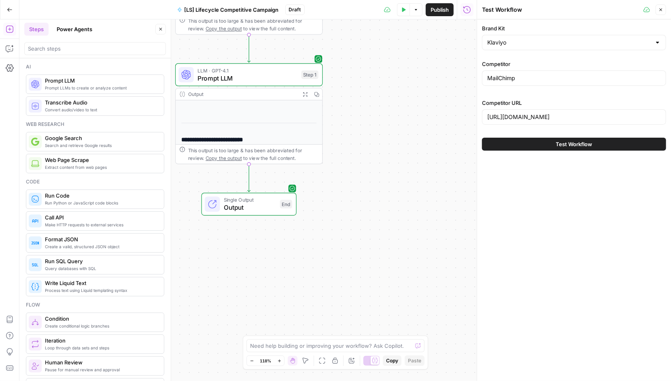
click at [233, 203] on span "Output" at bounding box center [250, 208] width 52 height 10
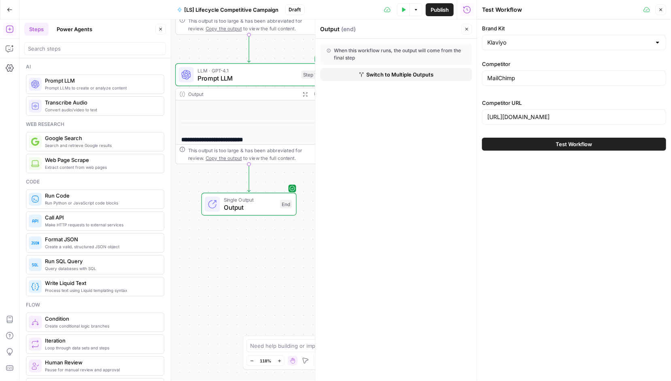
click at [404, 11] on icon "button" at bounding box center [403, 9] width 5 height 5
click at [402, 8] on icon "button" at bounding box center [403, 9] width 5 height 5
click at [550, 146] on button "Test Workflow" at bounding box center [574, 144] width 184 height 13
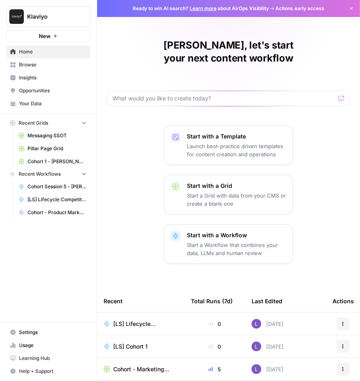
click at [40, 66] on span "Browse" at bounding box center [53, 64] width 68 height 7
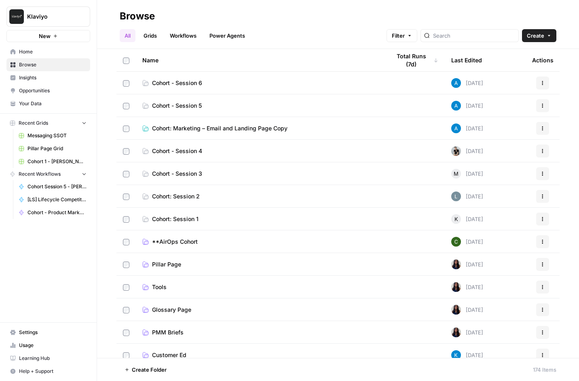
click at [186, 34] on link "Workflows" at bounding box center [183, 35] width 36 height 13
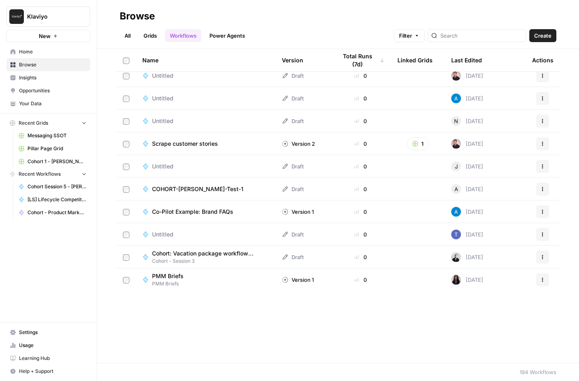
scroll to position [1432, 0]
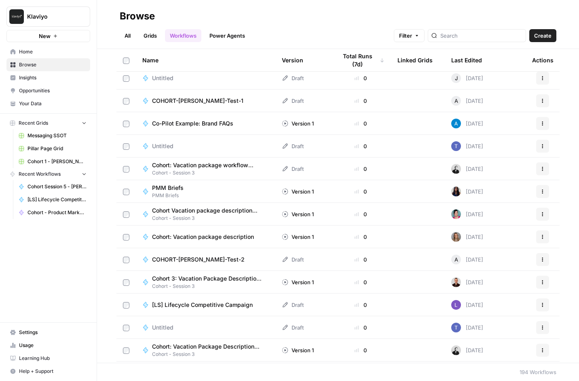
click at [190, 304] on span "[LS] Lifecycle Competitive Campaign" at bounding box center [202, 304] width 101 height 8
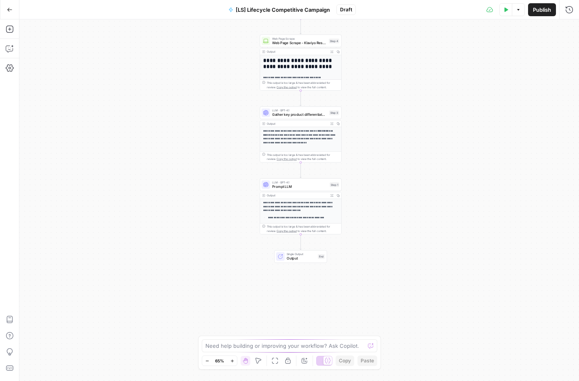
drag, startPoint x: 351, startPoint y: 315, endPoint x: 351, endPoint y: 219, distance: 95.9
click at [351, 219] on div "**********" at bounding box center [299, 199] width 560 height 361
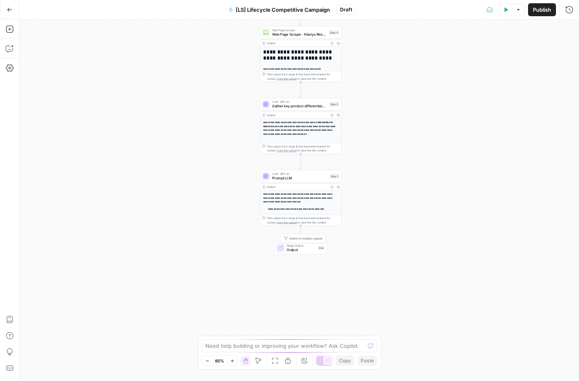
click at [299, 248] on span "Output" at bounding box center [301, 249] width 29 height 5
click at [360, 11] on icon "button" at bounding box center [506, 9] width 5 height 5
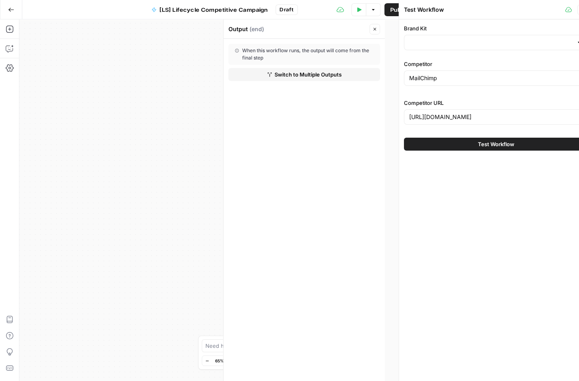
type input "Klaviyo"
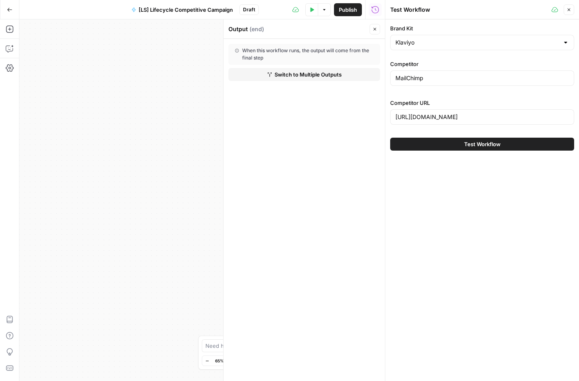
click at [360, 144] on button "Test Workflow" at bounding box center [482, 144] width 184 height 13
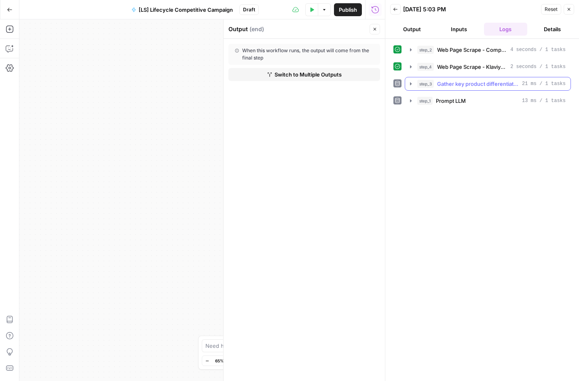
click at [360, 83] on icon "button" at bounding box center [411, 83] width 2 height 3
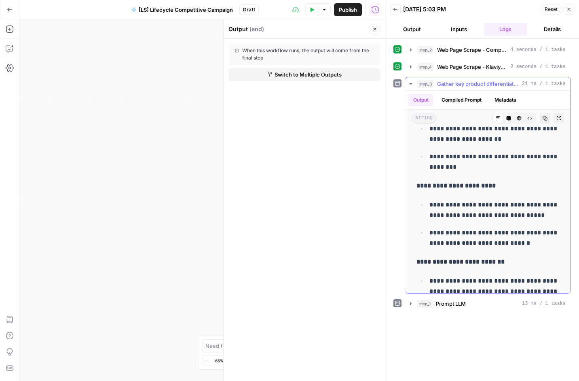
scroll to position [393, 0]
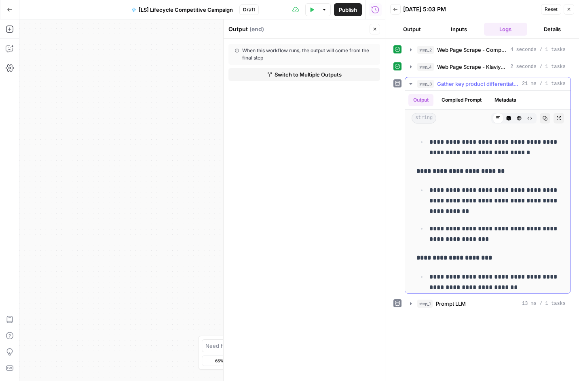
click at [360, 82] on icon "button" at bounding box center [411, 83] width 6 height 6
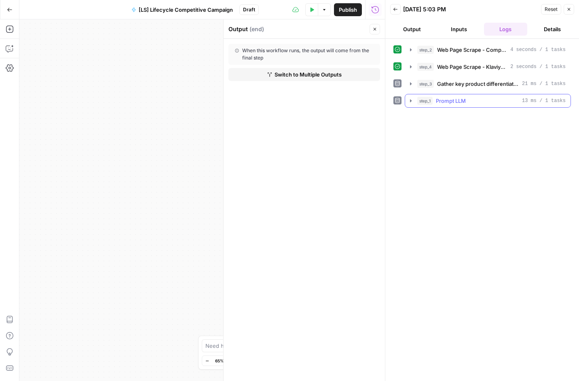
click at [360, 98] on icon "button" at bounding box center [411, 100] width 6 height 6
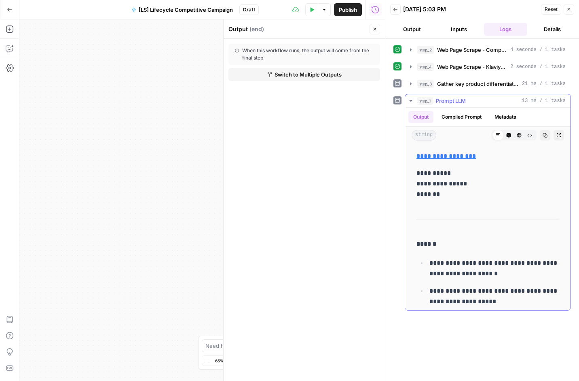
scroll to position [2103, 0]
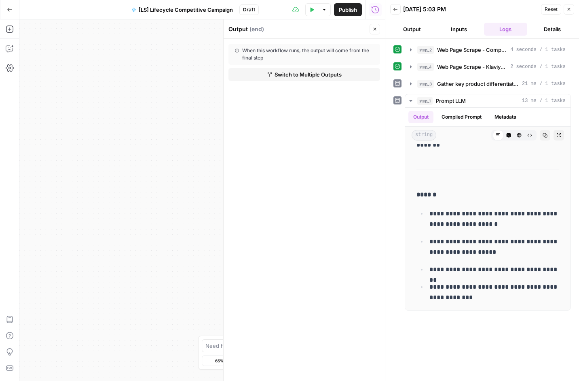
click at [360, 34] on header "Output ( end ) Close" at bounding box center [304, 28] width 161 height 19
click at [360, 31] on icon "button" at bounding box center [374, 29] width 5 height 5
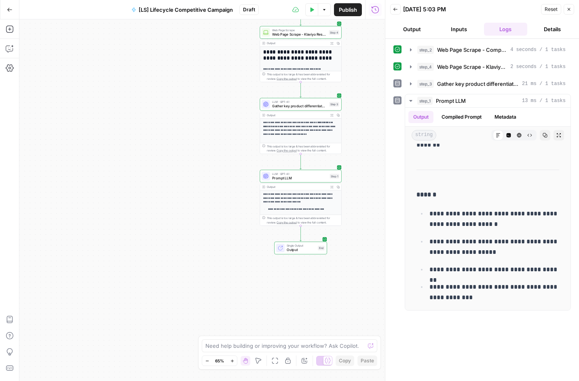
click at [196, 269] on div "**********" at bounding box center [202, 199] width 366 height 361
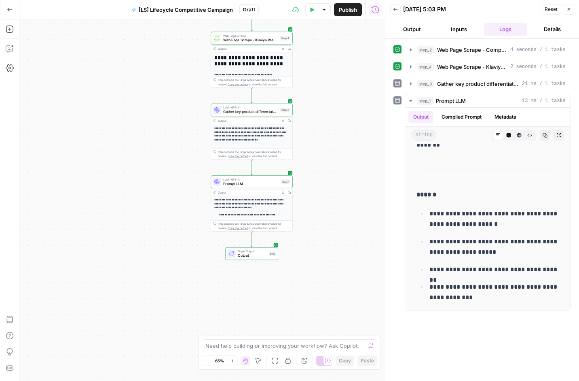
drag, startPoint x: 203, startPoint y: 259, endPoint x: 141, endPoint y: 266, distance: 62.2
click at [141, 266] on div "**********" at bounding box center [202, 199] width 366 height 361
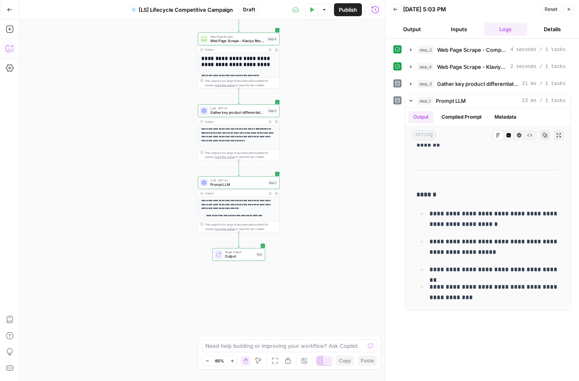
click at [9, 51] on icon "button" at bounding box center [10, 48] width 8 height 8
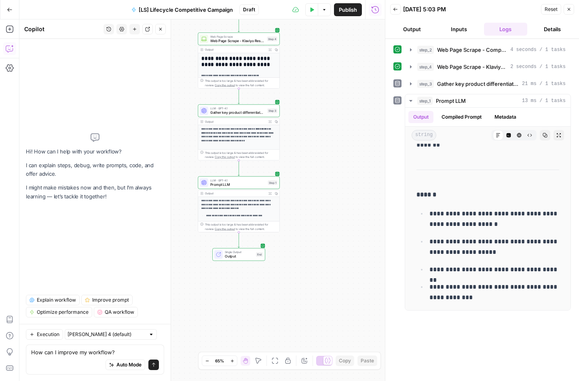
type textarea "How can I improve my workflow?"
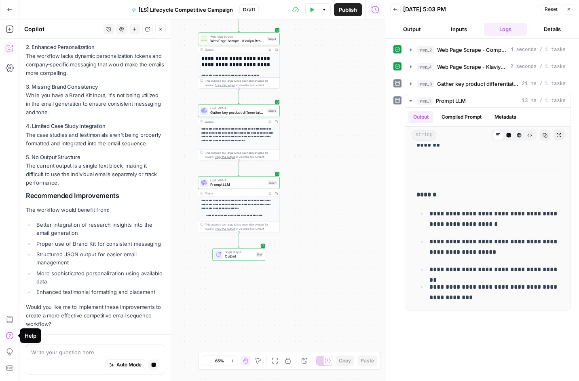
scroll to position [293, 0]
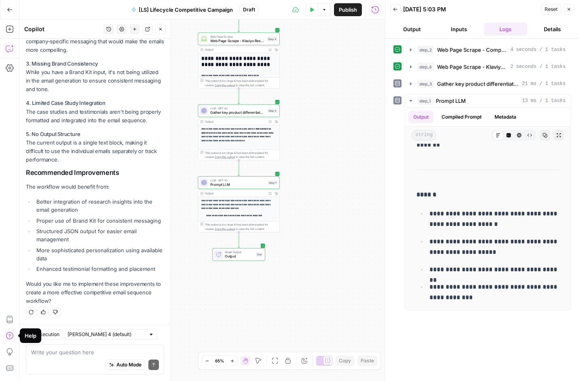
click at [85, 359] on div "Auto Mode Send" at bounding box center [95, 365] width 128 height 18
type textarea "Yes"
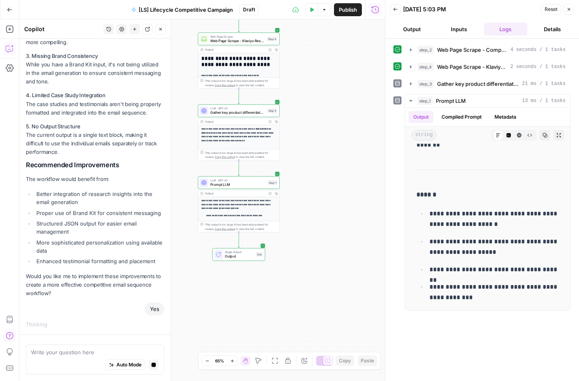
click at [76, 359] on div "Auto Mode Stop generating" at bounding box center [95, 365] width 128 height 18
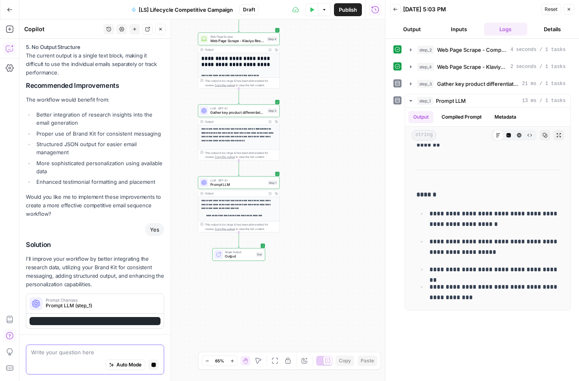
scroll to position [388, 0]
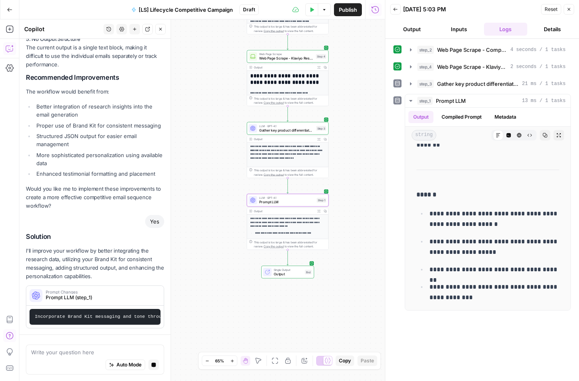
click at [93, 294] on span "Prompt LLM (step_1)" at bounding box center [101, 297] width 110 height 7
click at [122, 320] on pre "Incorporate Brand Kit messaging and tone throughout the email sequence by refer…" at bounding box center [95, 317] width 131 height 16
click at [69, 291] on span "Prompt Changes" at bounding box center [101, 292] width 110 height 4
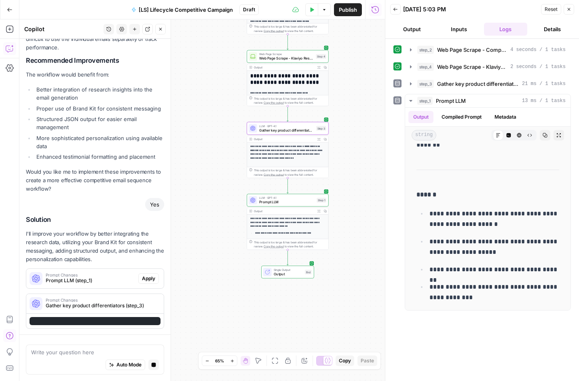
scroll to position [413, 0]
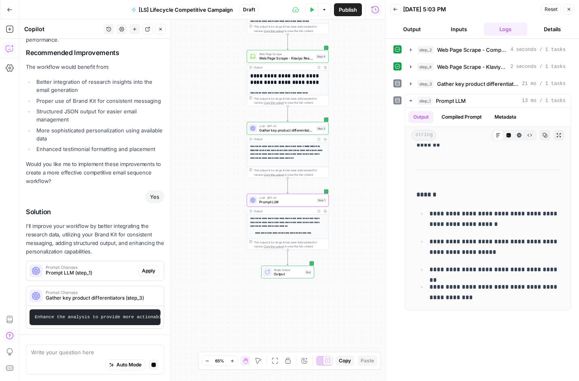
click at [122, 269] on span "Prompt LLM (step_1)" at bounding box center [90, 272] width 89 height 7
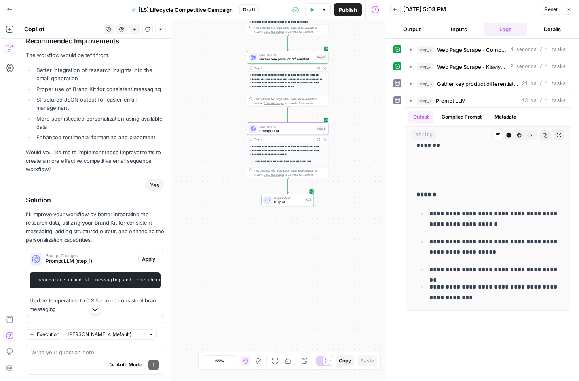
scroll to position [504, 0]
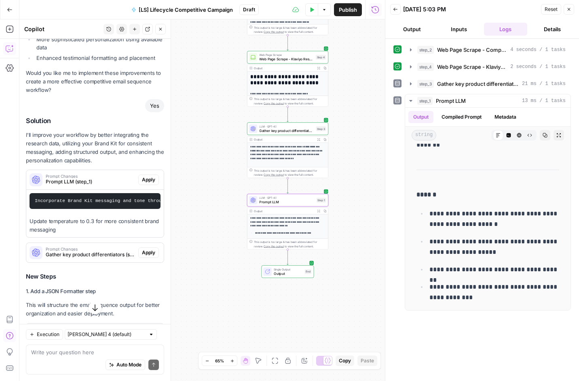
click at [150, 177] on span "Apply" at bounding box center [148, 179] width 13 height 7
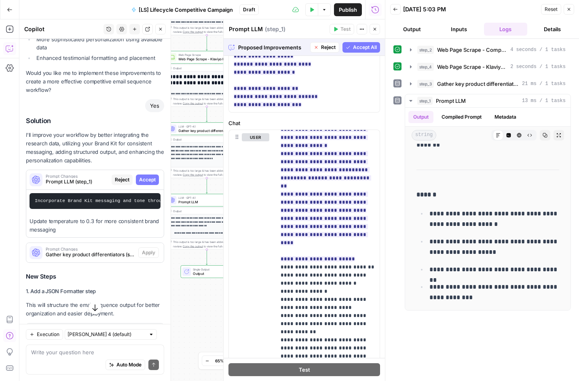
scroll to position [445, 0]
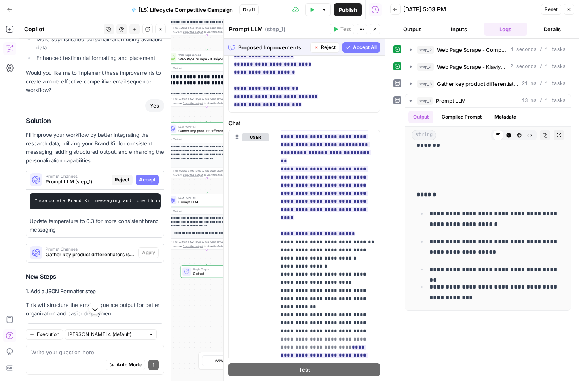
click at [360, 48] on span "Accept All" at bounding box center [365, 47] width 24 height 7
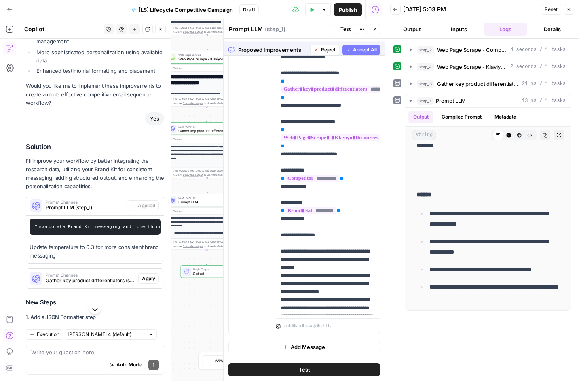
scroll to position [0, 0]
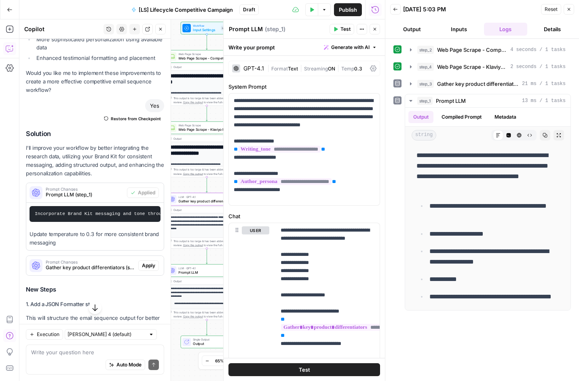
click at [149, 265] on span "Apply" at bounding box center [148, 265] width 13 height 7
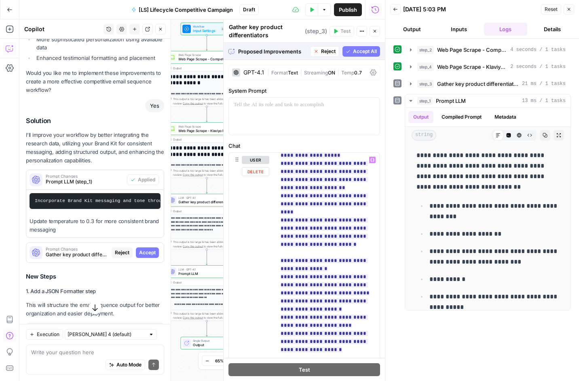
scroll to position [421, 0]
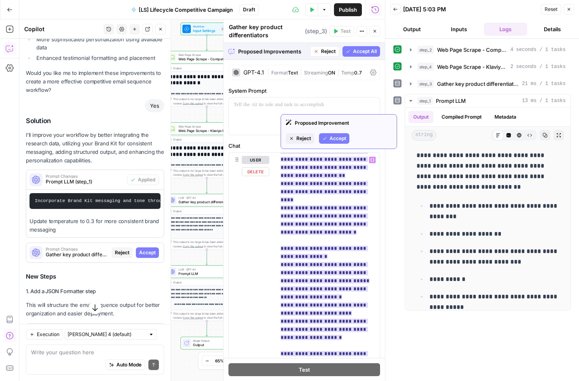
click at [332, 139] on span "Accept" at bounding box center [338, 138] width 17 height 7
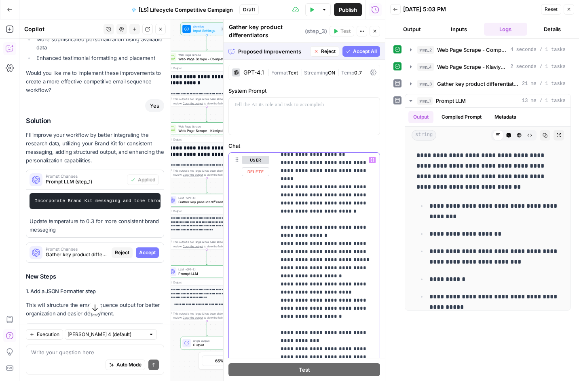
scroll to position [58, 0]
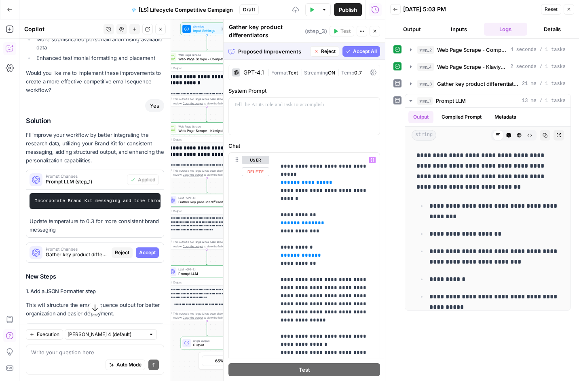
click at [359, 48] on span "Accept All" at bounding box center [365, 51] width 24 height 7
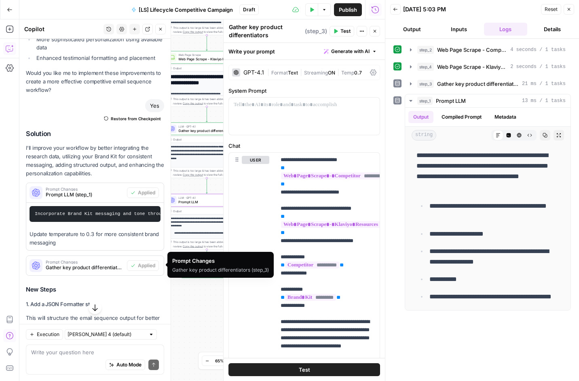
scroll to position [651, 0]
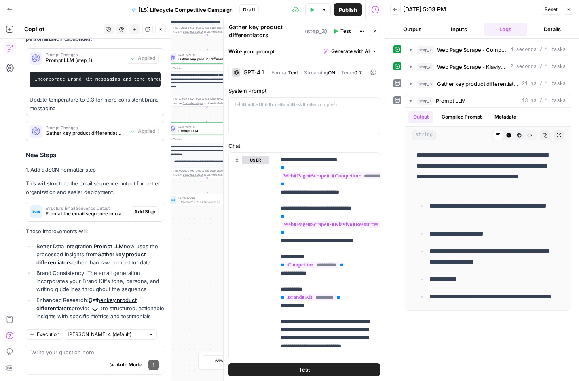
click at [140, 209] on span "Add Step" at bounding box center [144, 211] width 21 height 7
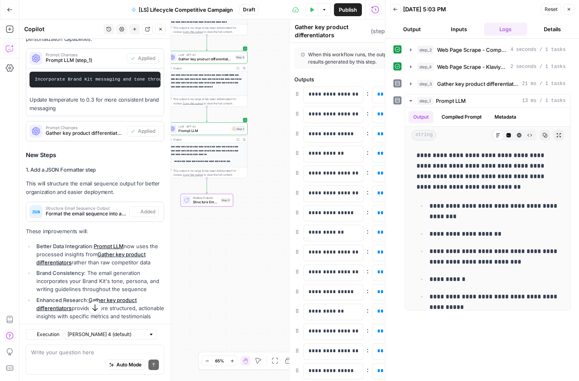
type textarea "Structure Email Sequence Output"
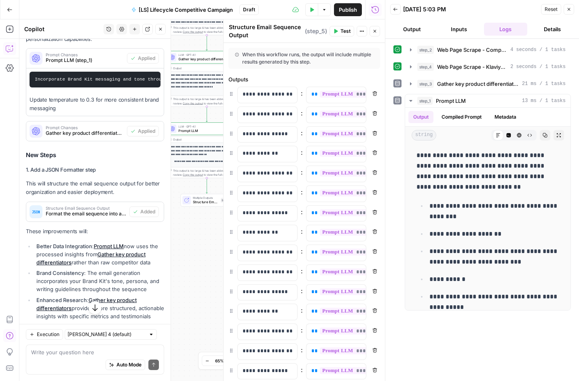
scroll to position [114, 0]
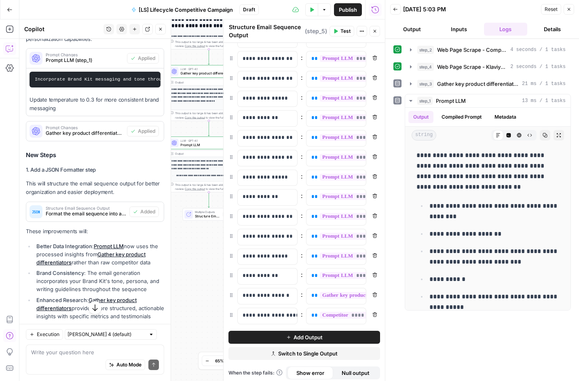
drag, startPoint x: 202, startPoint y: 224, endPoint x: 203, endPoint y: 239, distance: 14.2
click at [203, 239] on div "**********" at bounding box center [202, 199] width 366 height 361
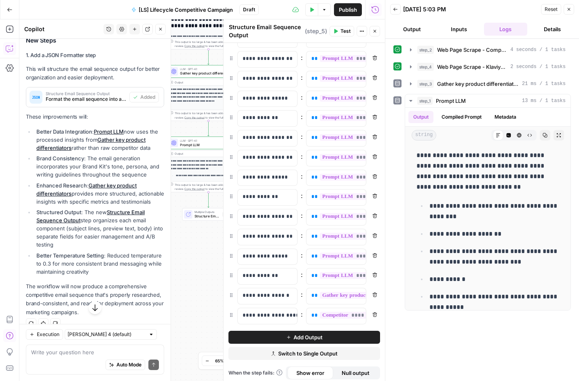
scroll to position [785, 0]
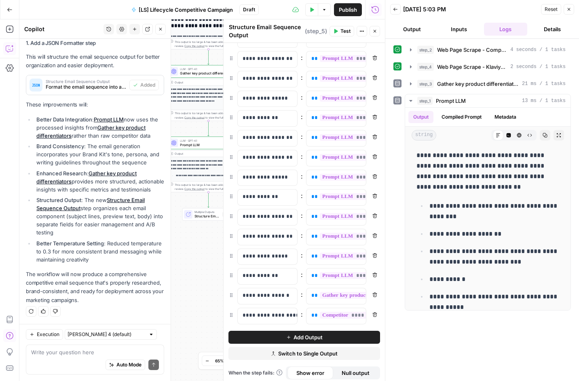
click at [343, 10] on span "Publish" at bounding box center [348, 10] width 18 height 8
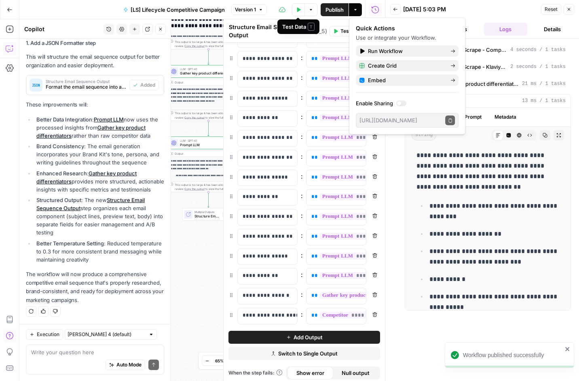
click at [300, 11] on icon "button" at bounding box center [298, 9] width 5 height 5
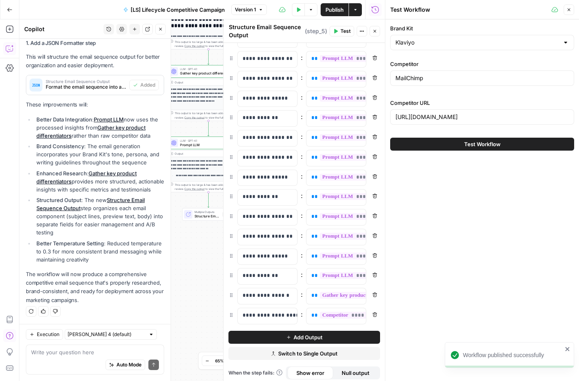
click at [360, 146] on button "Test Workflow" at bounding box center [482, 144] width 184 height 13
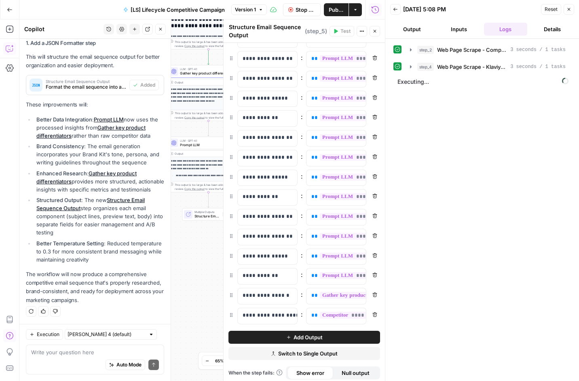
click at [360, 32] on icon "button" at bounding box center [374, 31] width 5 height 5
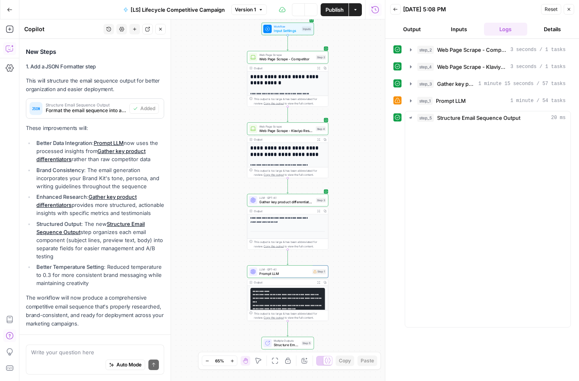
scroll to position [737, 0]
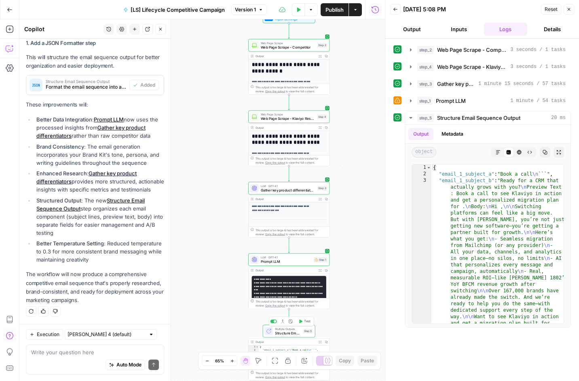
click at [289, 333] on span "Structure Email Sequence Output" at bounding box center [288, 332] width 26 height 5
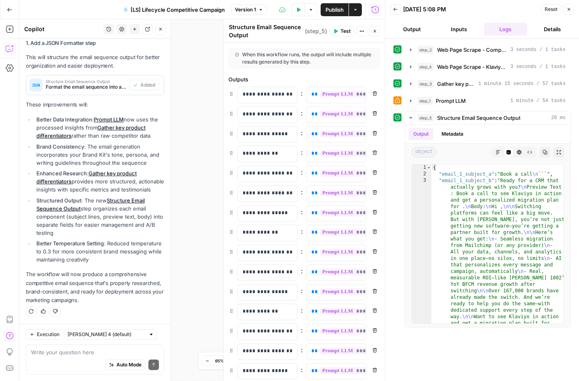
click at [360, 27] on button "Output" at bounding box center [412, 29] width 44 height 13
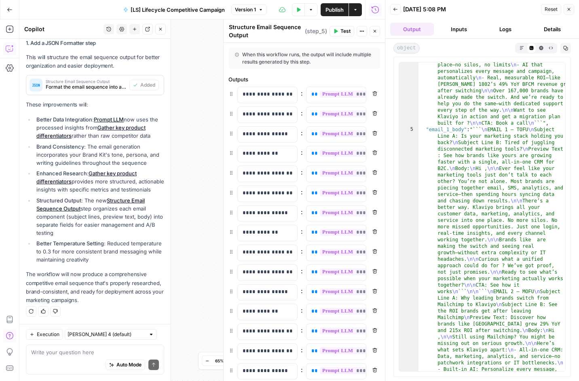
scroll to position [758, 0]
click at [360, 7] on icon "button" at bounding box center [395, 9] width 5 height 5
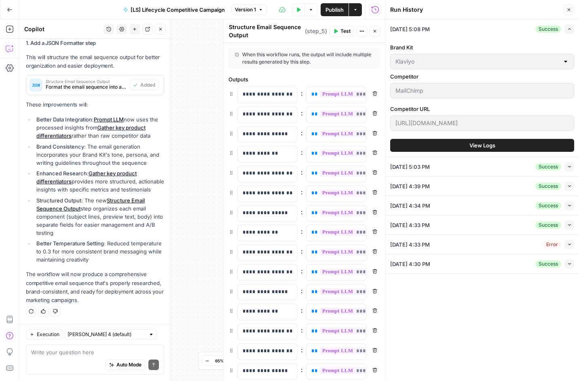
click at [360, 30] on icon "button" at bounding box center [374, 31] width 5 height 5
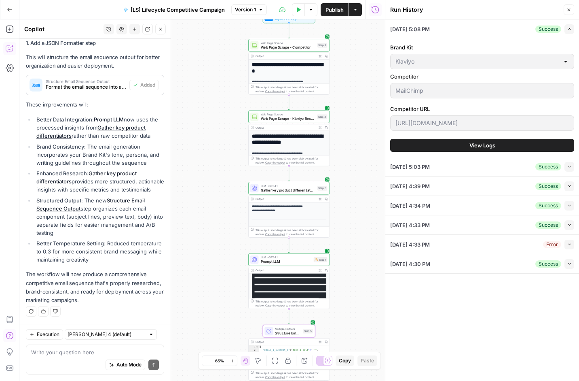
scroll to position [41, 0]
click at [285, 286] on pre "**********" at bounding box center [289, 282] width 74 height 67
click at [286, 257] on span "LLM · GPT-4.1" at bounding box center [286, 257] width 51 height 4
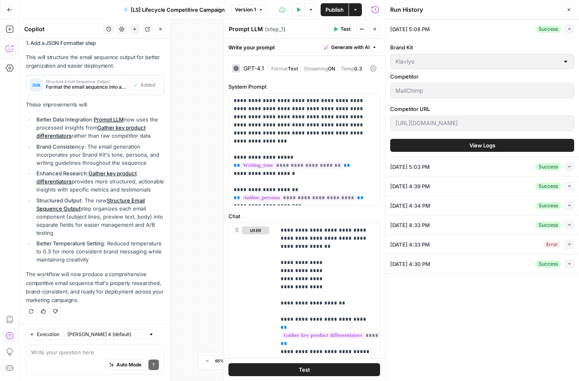
click at [360, 6] on button "Close" at bounding box center [569, 9] width 11 height 11
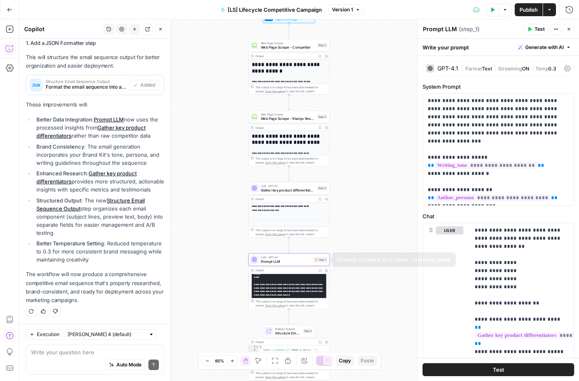
click at [289, 265] on div "LLM · GPT-4.1 Prompt LLM Step 1 Copy step Delete step Add Note Test" at bounding box center [288, 259] width 81 height 13
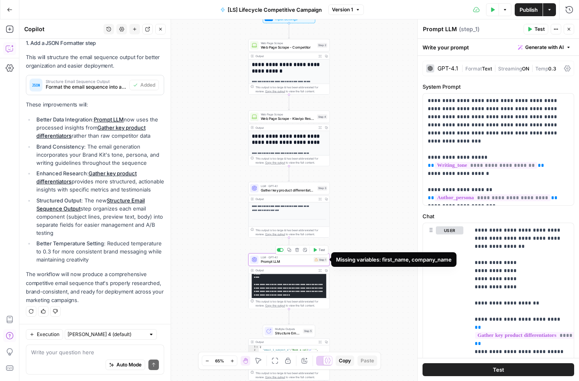
click at [323, 261] on div "Step 1" at bounding box center [321, 259] width 14 height 5
click at [300, 262] on span "Prompt LLM" at bounding box center [286, 260] width 51 height 5
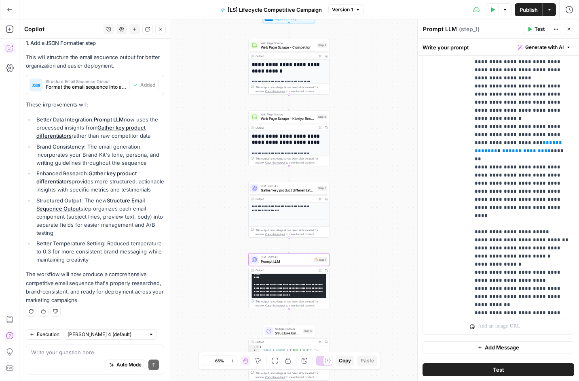
scroll to position [397, 0]
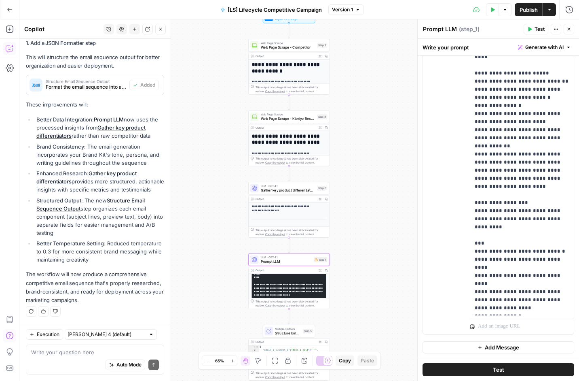
click at [360, 31] on span "Test" at bounding box center [540, 28] width 10 height 7
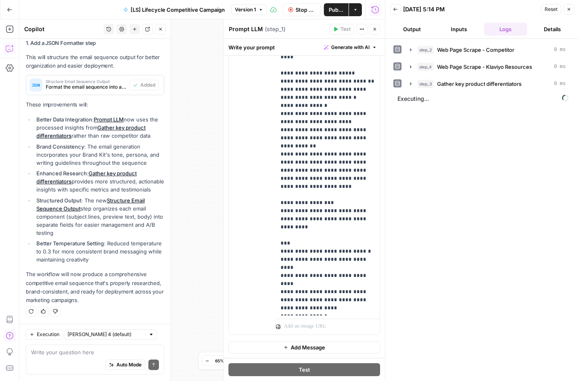
click at [360, 27] on button "Output" at bounding box center [412, 29] width 44 height 13
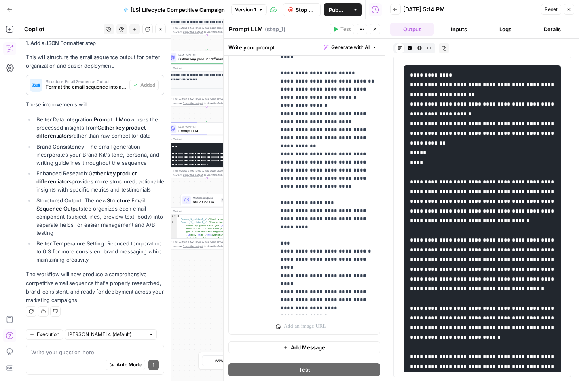
click at [360, 151] on pre at bounding box center [482, 235] width 157 height 340
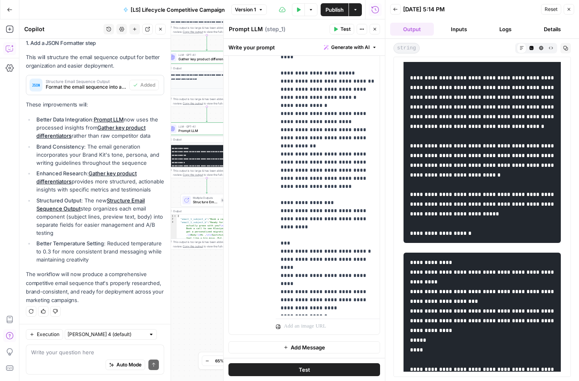
scroll to position [165, 0]
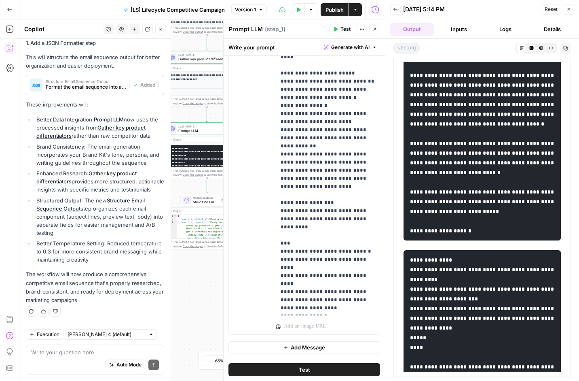
click at [360, 172] on code at bounding box center [483, 70] width 146 height 326
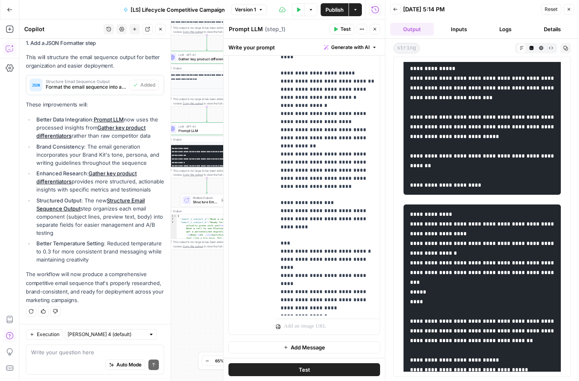
scroll to position [607, 0]
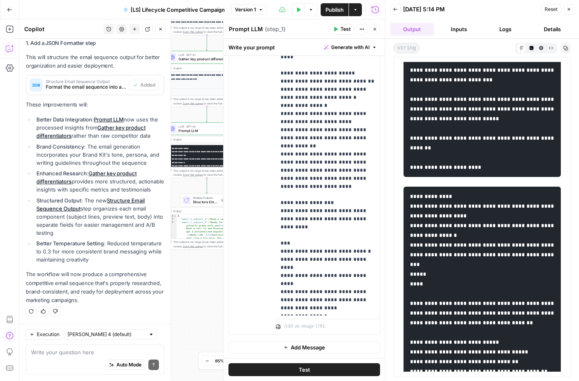
drag, startPoint x: 518, startPoint y: 148, endPoint x: 459, endPoint y: 147, distance: 59.1
copy code "**********"
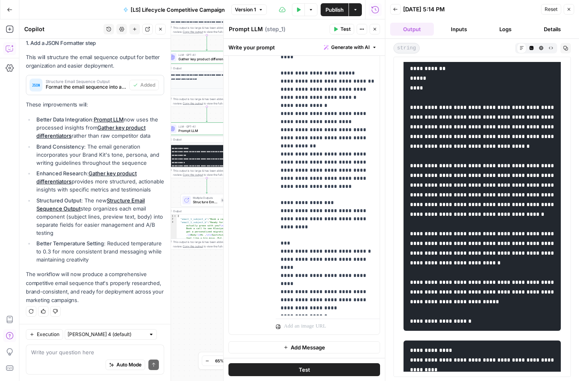
scroll to position [0, 0]
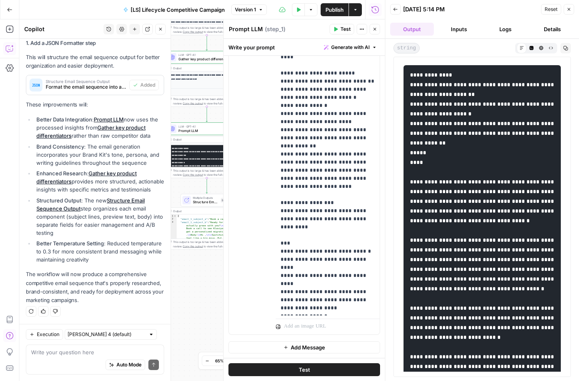
click at [360, 28] on icon "button" at bounding box center [374, 29] width 5 height 5
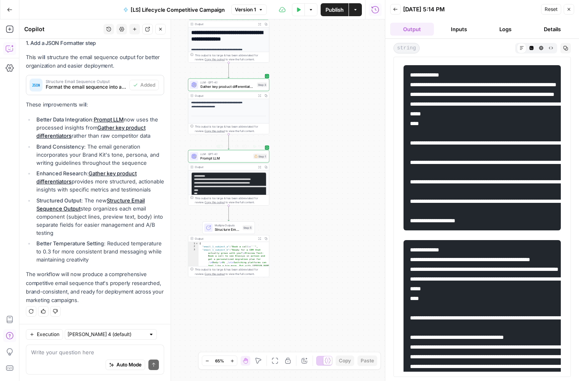
drag, startPoint x: 266, startPoint y: 131, endPoint x: 341, endPoint y: 233, distance: 126.1
click at [341, 234] on div "**********" at bounding box center [202, 199] width 366 height 361
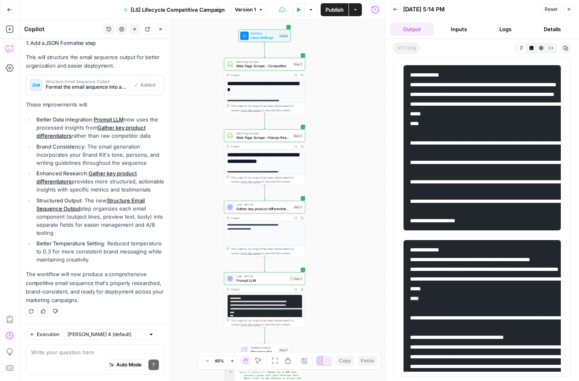
drag, startPoint x: 345, startPoint y: 156, endPoint x: 310, endPoint y: 274, distance: 122.7
click at [310, 274] on div "**********" at bounding box center [202, 199] width 366 height 361
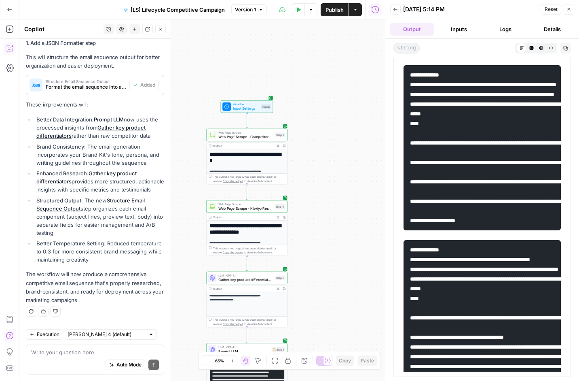
click at [136, 10] on span "[LS] Lifecycle Competitive Campaign" at bounding box center [178, 10] width 94 height 8
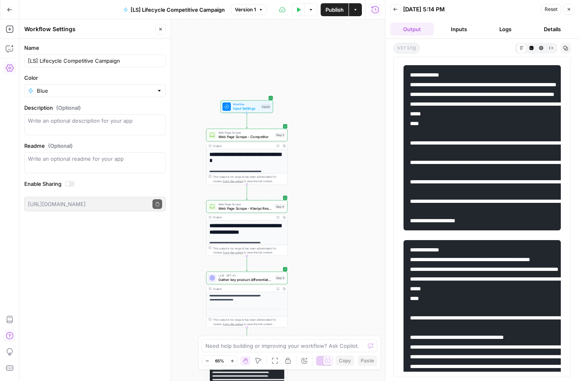
click at [137, 8] on span "[LS] Lifecycle Competitive Campaign" at bounding box center [178, 10] width 94 height 8
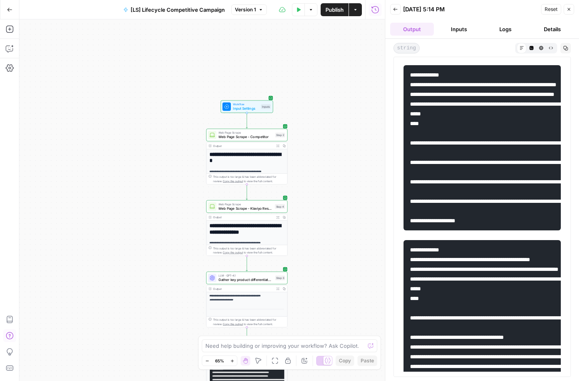
click at [138, 8] on span "[LS] Lifecycle Competitive Campaign" at bounding box center [178, 10] width 94 height 8
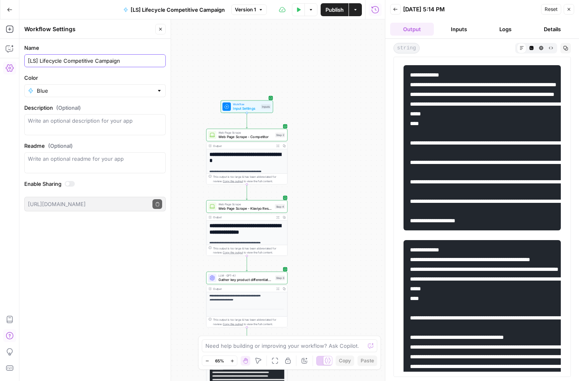
click at [30, 61] on input "[LS] Lifecycle Competitive Campaign" at bounding box center [95, 61] width 134 height 8
click at [32, 61] on input "[LS] Lifecycle Competitive Campaign" at bounding box center [95, 61] width 134 height 8
type input "[Laura S] Lifecycle Competitive Campaign"
click at [134, 46] on label "Name" at bounding box center [95, 48] width 142 height 8
click at [134, 57] on input "[Laura S] Lifecycle Competitive Campaign" at bounding box center [95, 61] width 134 height 8
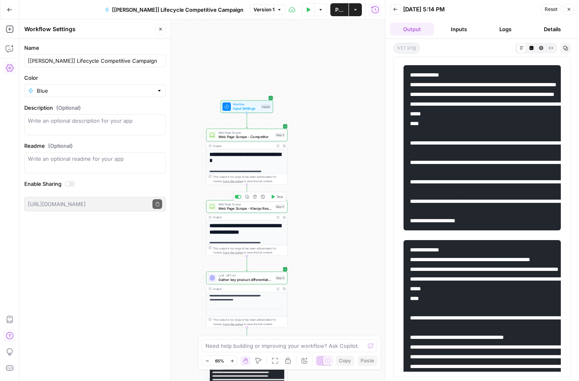
click at [237, 209] on span "Web Page Scrape - Klaviyo Resources" at bounding box center [245, 207] width 54 height 5
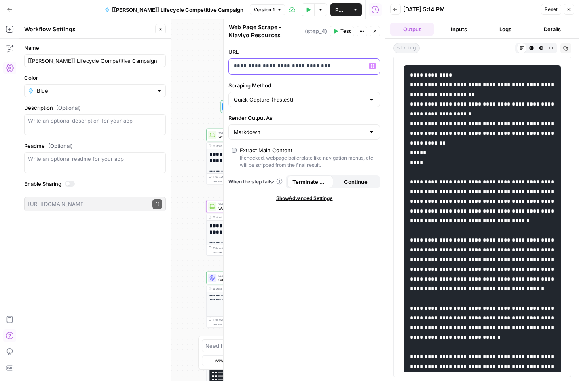
drag, startPoint x: 324, startPoint y: 66, endPoint x: 232, endPoint y: 66, distance: 91.8
click at [232, 66] on div "**********" at bounding box center [298, 67] width 138 height 16
drag, startPoint x: 255, startPoint y: 67, endPoint x: 210, endPoint y: 67, distance: 44.9
click at [210, 67] on body "**********" at bounding box center [289, 190] width 579 height 381
click at [348, 31] on span "Test" at bounding box center [346, 31] width 10 height 7
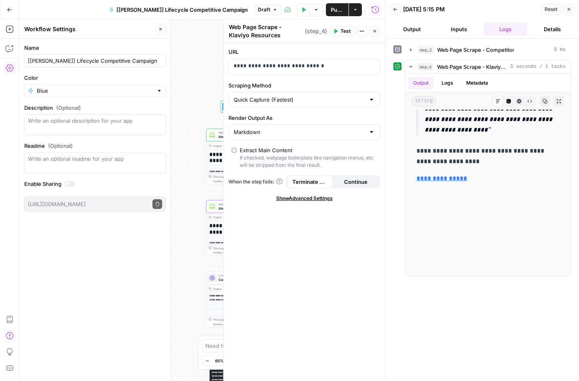
scroll to position [1208, 0]
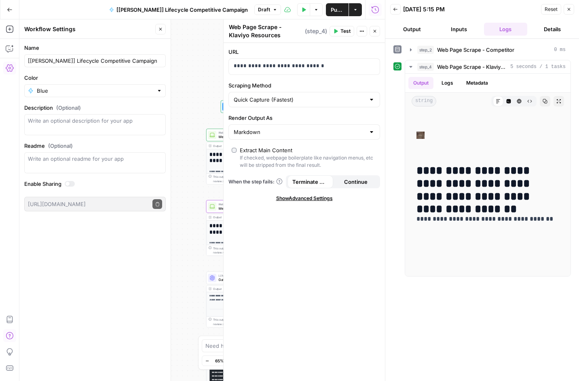
click at [360, 31] on div "Test Actions Close" at bounding box center [355, 31] width 51 height 11
click at [360, 30] on icon "button" at bounding box center [374, 31] width 5 height 5
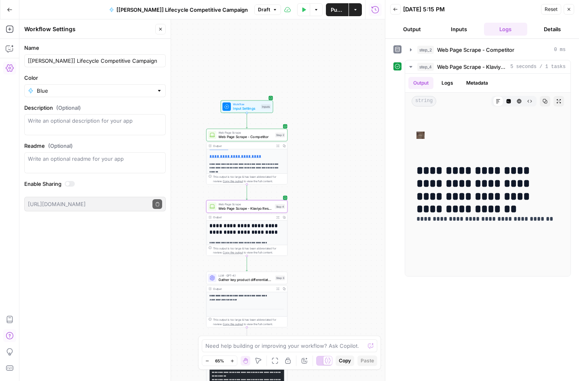
scroll to position [138, 0]
click at [250, 279] on span "Gather key product differentiators" at bounding box center [245, 279] width 55 height 5
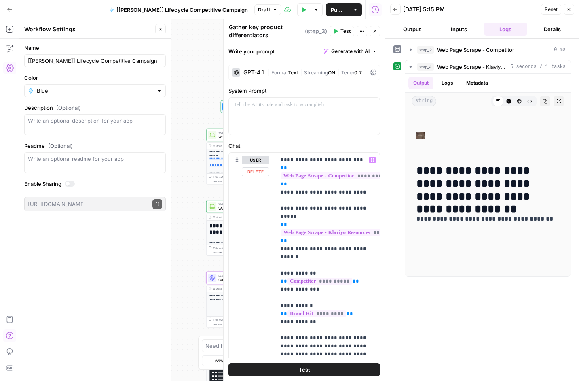
click at [192, 243] on div "**********" at bounding box center [202, 199] width 366 height 361
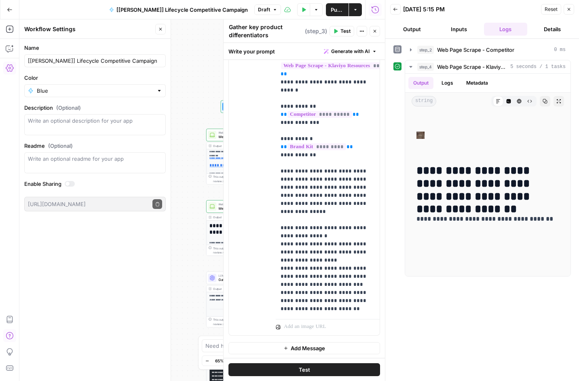
click at [360, 28] on button "Close" at bounding box center [375, 31] width 11 height 11
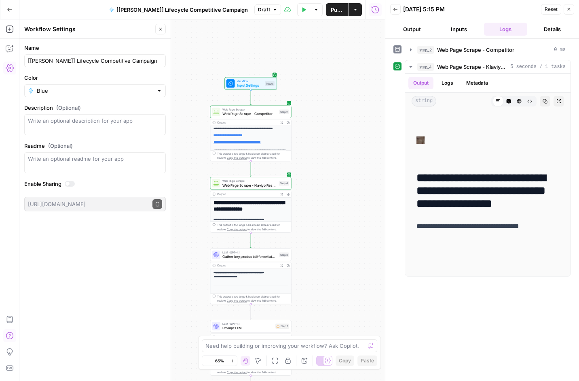
click at [279, 176] on div "**********" at bounding box center [328, 194] width 237 height 234
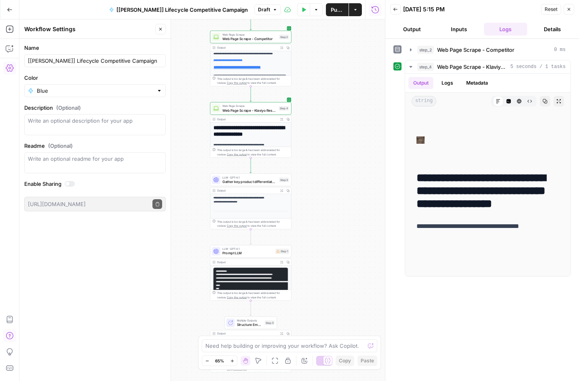
drag, startPoint x: 279, startPoint y: 235, endPoint x: 279, endPoint y: 160, distance: 74.8
click at [279, 160] on div "**********" at bounding box center [202, 199] width 366 height 361
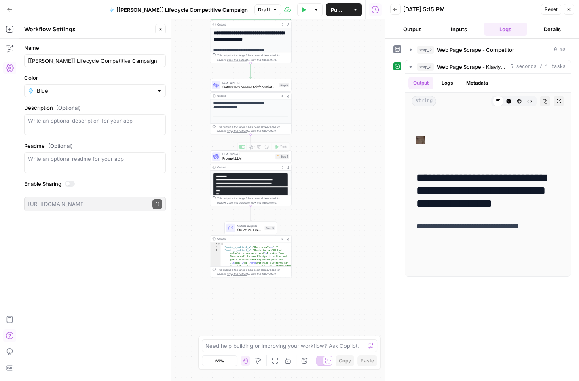
drag, startPoint x: 317, startPoint y: 254, endPoint x: 317, endPoint y: 159, distance: 94.6
click at [317, 159] on div "**********" at bounding box center [202, 199] width 366 height 361
click at [252, 185] on code "**********" at bounding box center [332, 195] width 233 height 41
click at [248, 178] on code "**********" at bounding box center [332, 195] width 233 height 41
click at [248, 159] on span "Prompt LLM" at bounding box center [247, 158] width 51 height 5
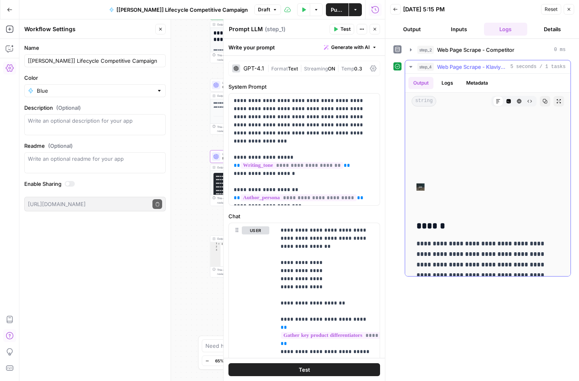
scroll to position [1983, 0]
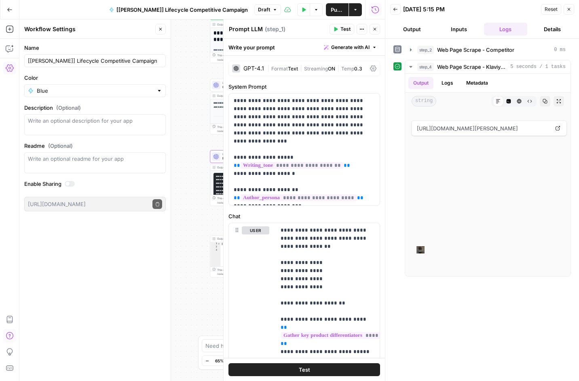
click at [360, 29] on button "Output" at bounding box center [412, 29] width 44 height 13
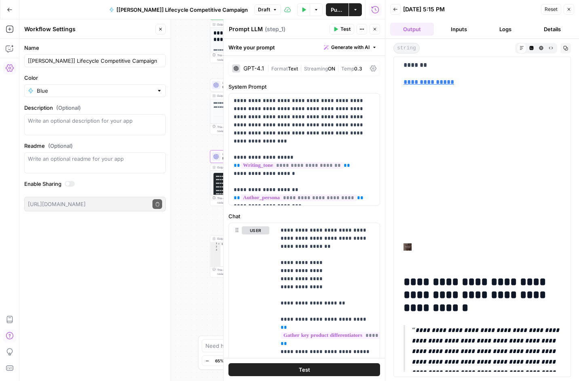
scroll to position [389, 0]
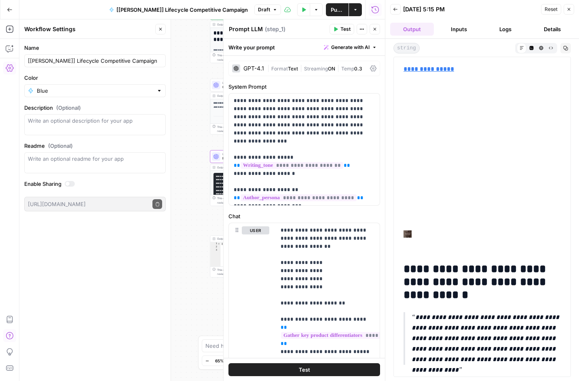
click at [193, 281] on div "**********" at bounding box center [202, 199] width 366 height 361
type textarea "*"
click at [213, 260] on div "3" at bounding box center [215, 284] width 10 height 72
click at [218, 254] on div "3" at bounding box center [215, 284] width 10 height 72
click at [360, 28] on icon "button" at bounding box center [374, 29] width 5 height 5
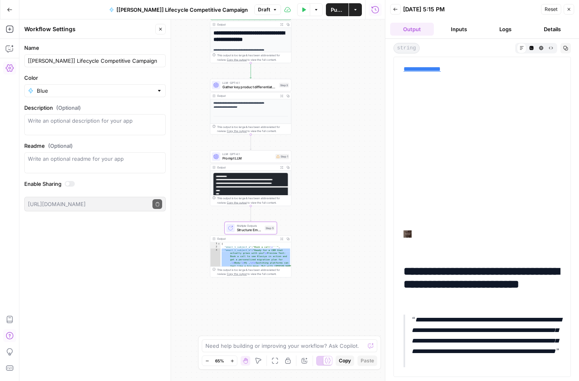
click at [252, 226] on span "Multiple Outputs" at bounding box center [250, 225] width 26 height 4
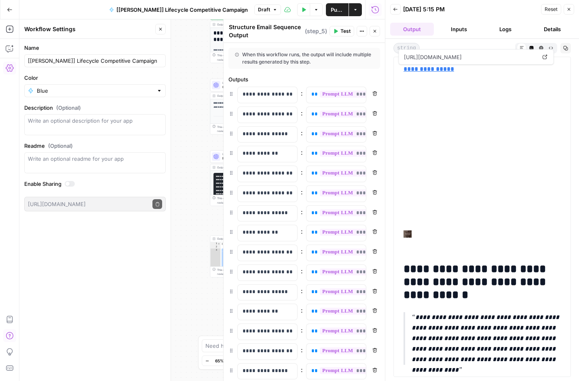
click at [360, 28] on button "Inputs" at bounding box center [459, 29] width 44 height 13
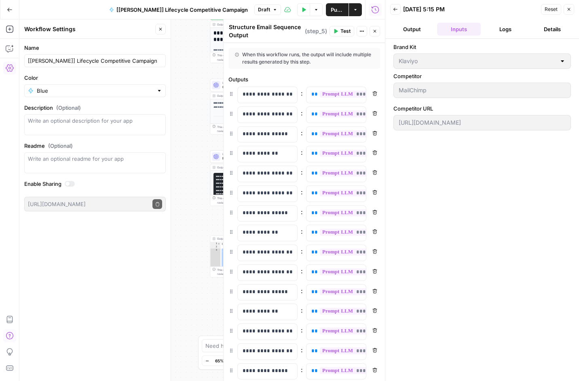
click at [360, 28] on button "Output" at bounding box center [412, 29] width 44 height 13
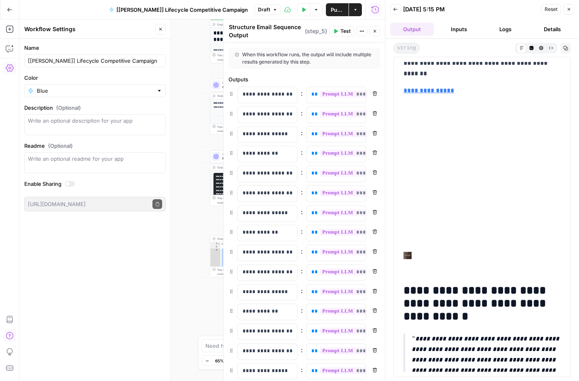
scroll to position [477, 0]
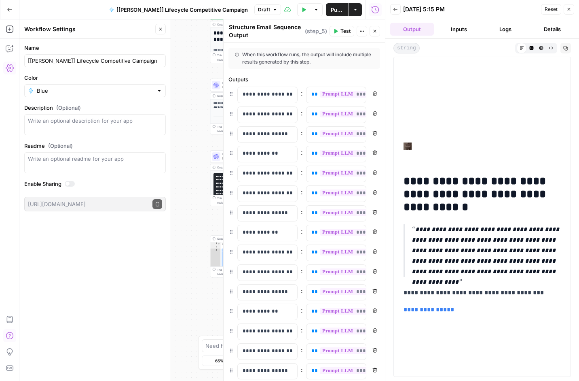
click at [360, 6] on header "Back 10/13/25 at 5:15 PM Reset Close Output Inputs Logs Details" at bounding box center [482, 19] width 194 height 39
click at [360, 32] on icon "button" at bounding box center [375, 31] width 3 height 3
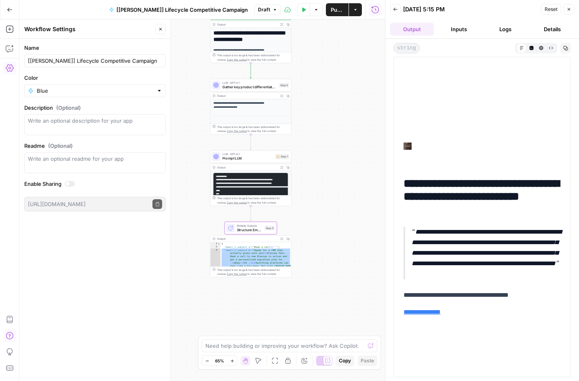
click at [254, 158] on span "Prompt LLM" at bounding box center [247, 158] width 51 height 5
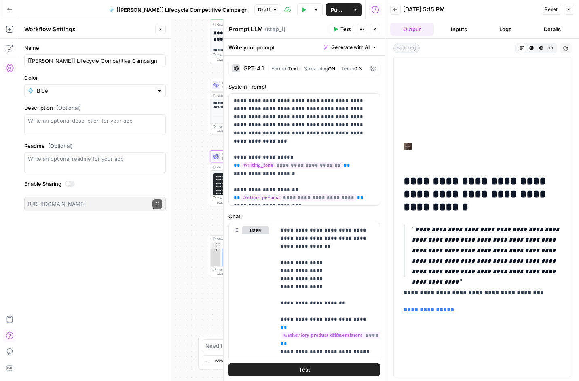
click at [343, 32] on span "Test" at bounding box center [346, 28] width 10 height 7
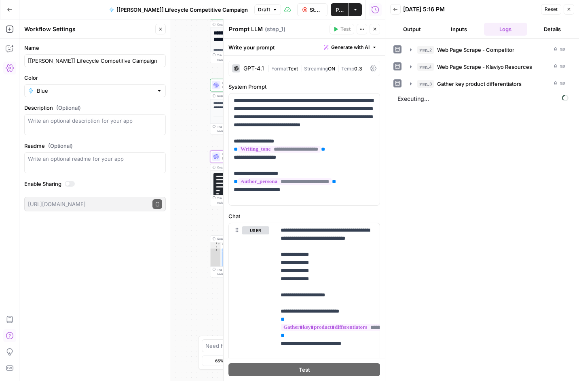
click at [360, 29] on button "Output" at bounding box center [412, 29] width 44 height 13
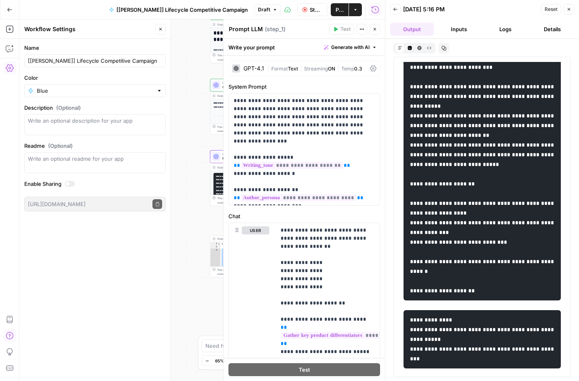
scroll to position [1065, 0]
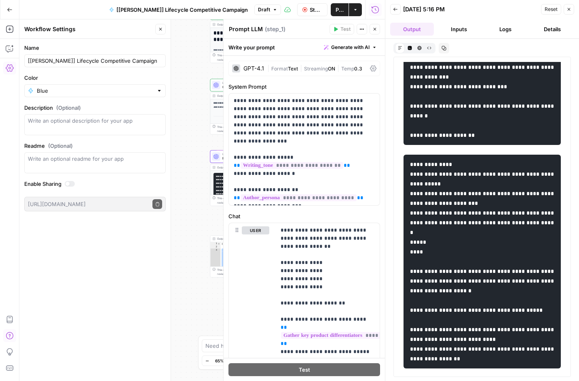
click at [360, 11] on icon "button" at bounding box center [569, 9] width 5 height 5
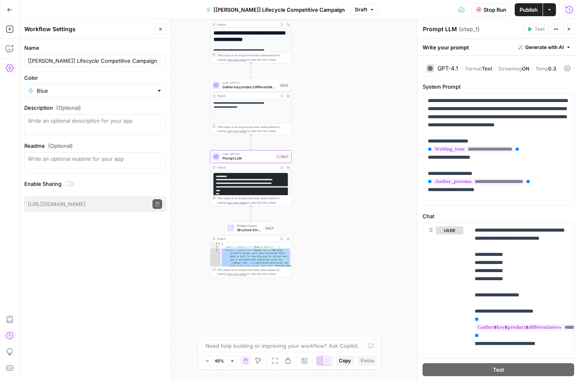
click at [360, 28] on icon "button" at bounding box center [569, 29] width 5 height 5
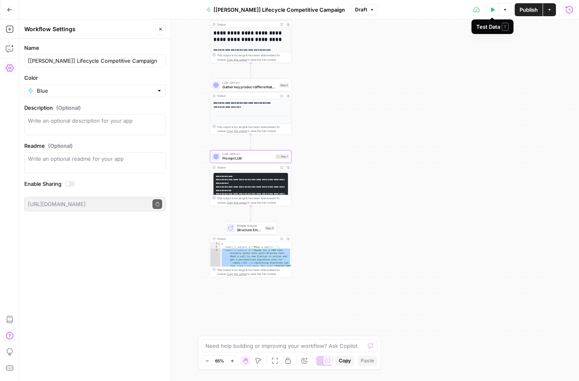
click at [360, 11] on icon "button" at bounding box center [492, 9] width 5 height 5
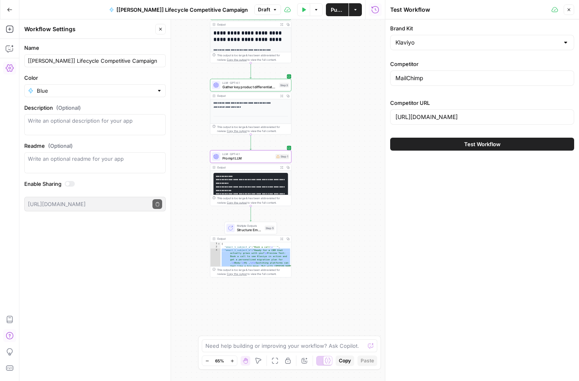
click at [360, 142] on button "Test Workflow" at bounding box center [482, 144] width 184 height 13
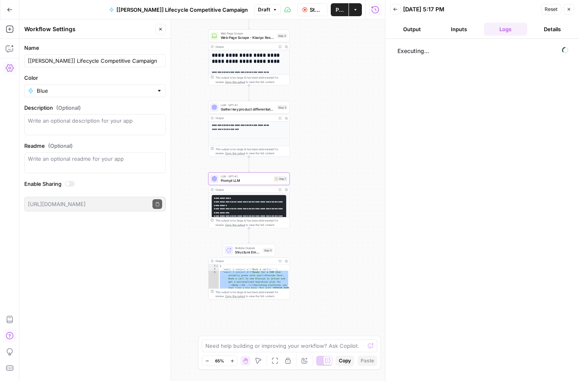
click at [256, 54] on h1 "**********" at bounding box center [249, 58] width 74 height 13
click at [251, 38] on span "Web Page Scrape - Klaviyo Resources" at bounding box center [248, 37] width 54 height 5
